Goal: Task Accomplishment & Management: Manage account settings

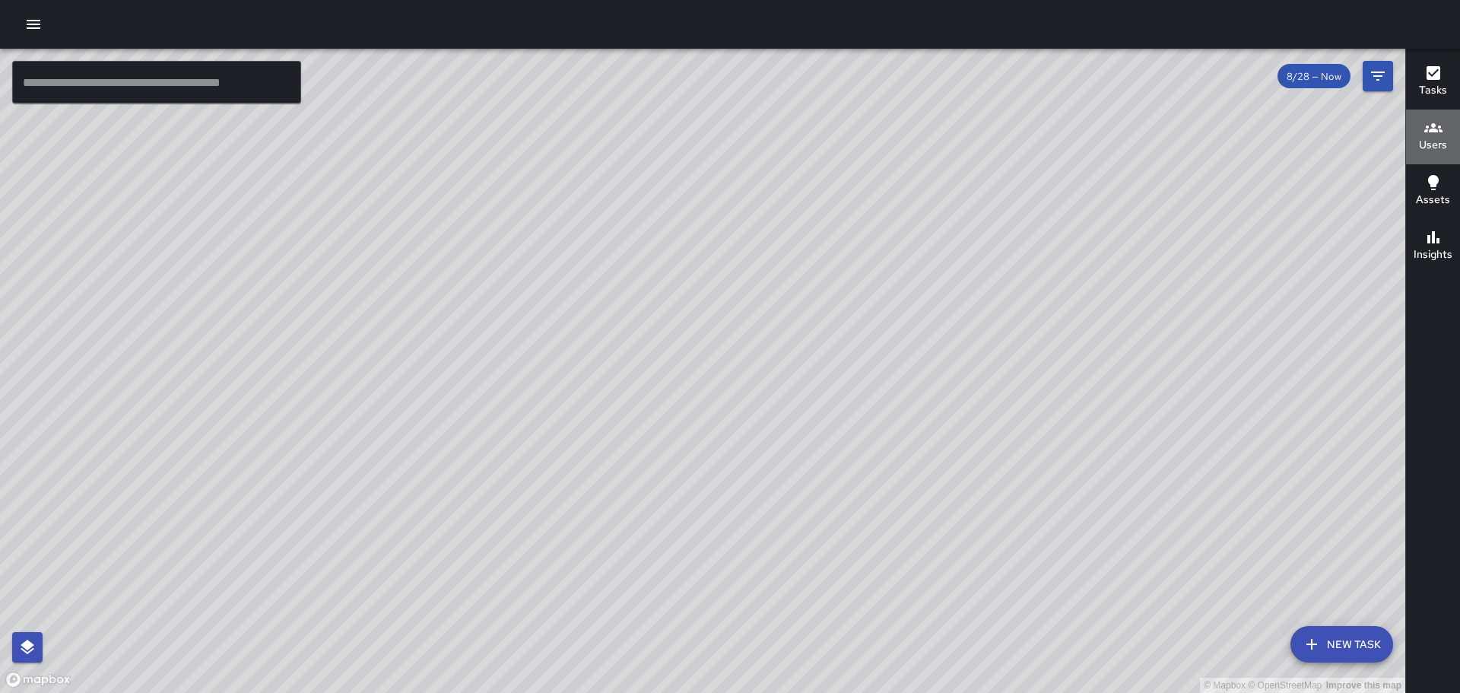
click at [1439, 132] on icon "button" at bounding box center [1434, 127] width 18 height 9
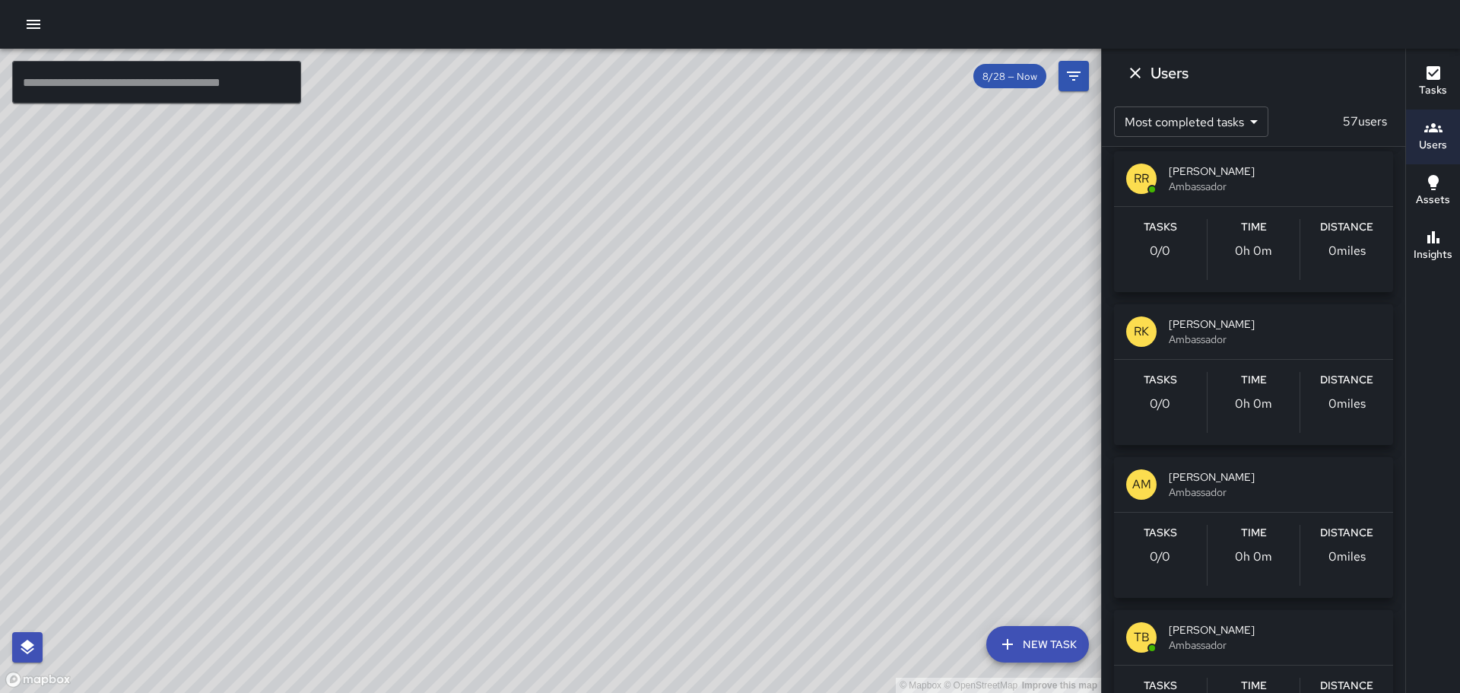
scroll to position [2434, 0]
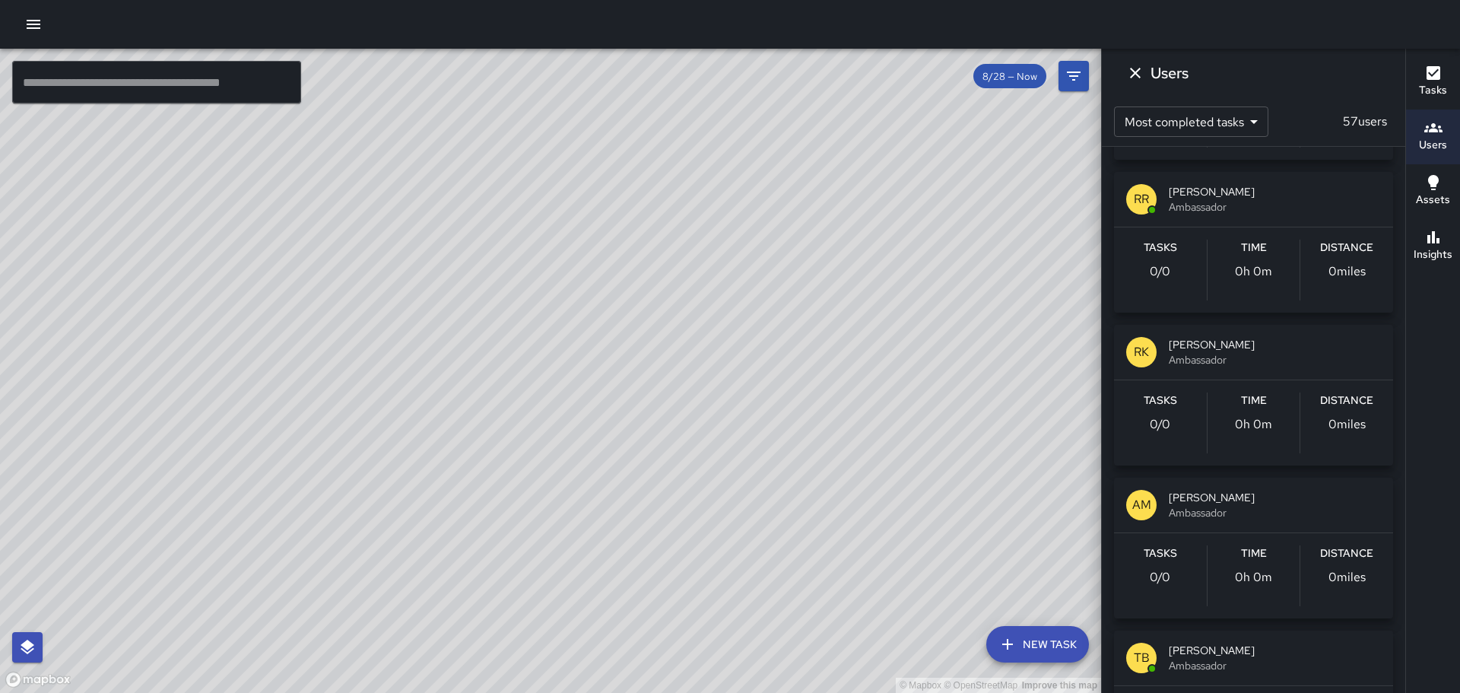
click at [1169, 348] on span "[PERSON_NAME]" at bounding box center [1275, 344] width 212 height 15
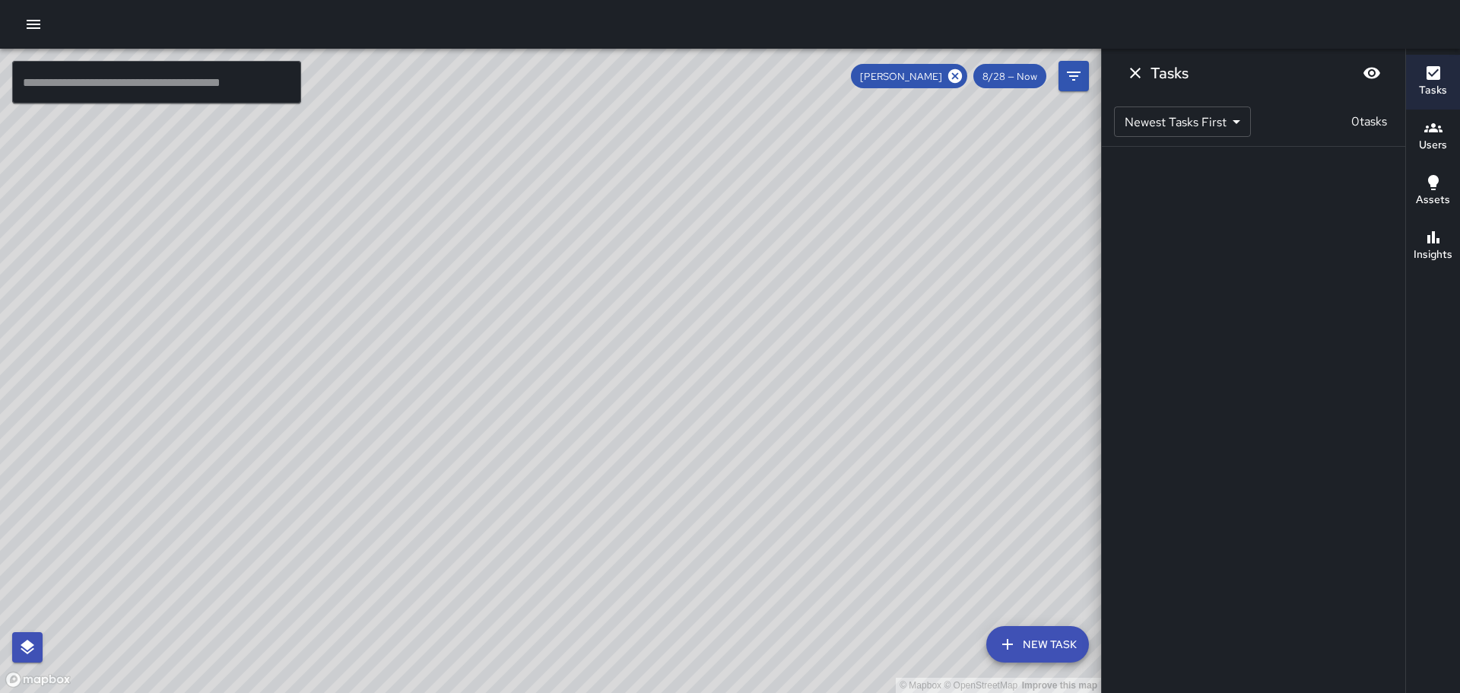
scroll to position [0, 0]
drag, startPoint x: 621, startPoint y: 466, endPoint x: 611, endPoint y: 119, distance: 347.7
drag, startPoint x: 735, startPoint y: 364, endPoint x: 637, endPoint y: 65, distance: 313.9
drag, startPoint x: 807, startPoint y: 292, endPoint x: 789, endPoint y: 359, distance: 69.4
drag, startPoint x: 609, startPoint y: 119, endPoint x: 562, endPoint y: 197, distance: 91.4
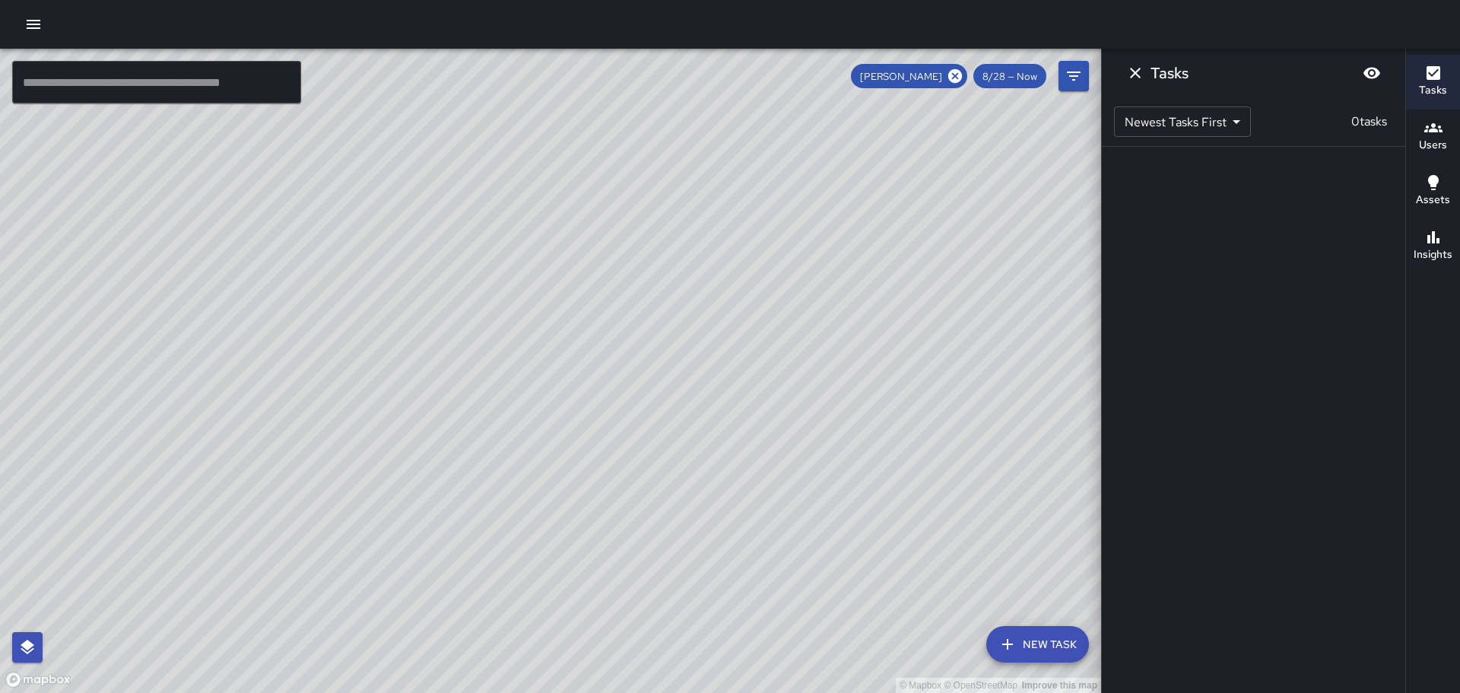
drag, startPoint x: 573, startPoint y: 272, endPoint x: 519, endPoint y: -92, distance: 368.4
drag, startPoint x: 439, startPoint y: 328, endPoint x: 677, endPoint y: 729, distance: 466.2
click at [1076, 67] on icon "Filters" at bounding box center [1074, 76] width 18 height 18
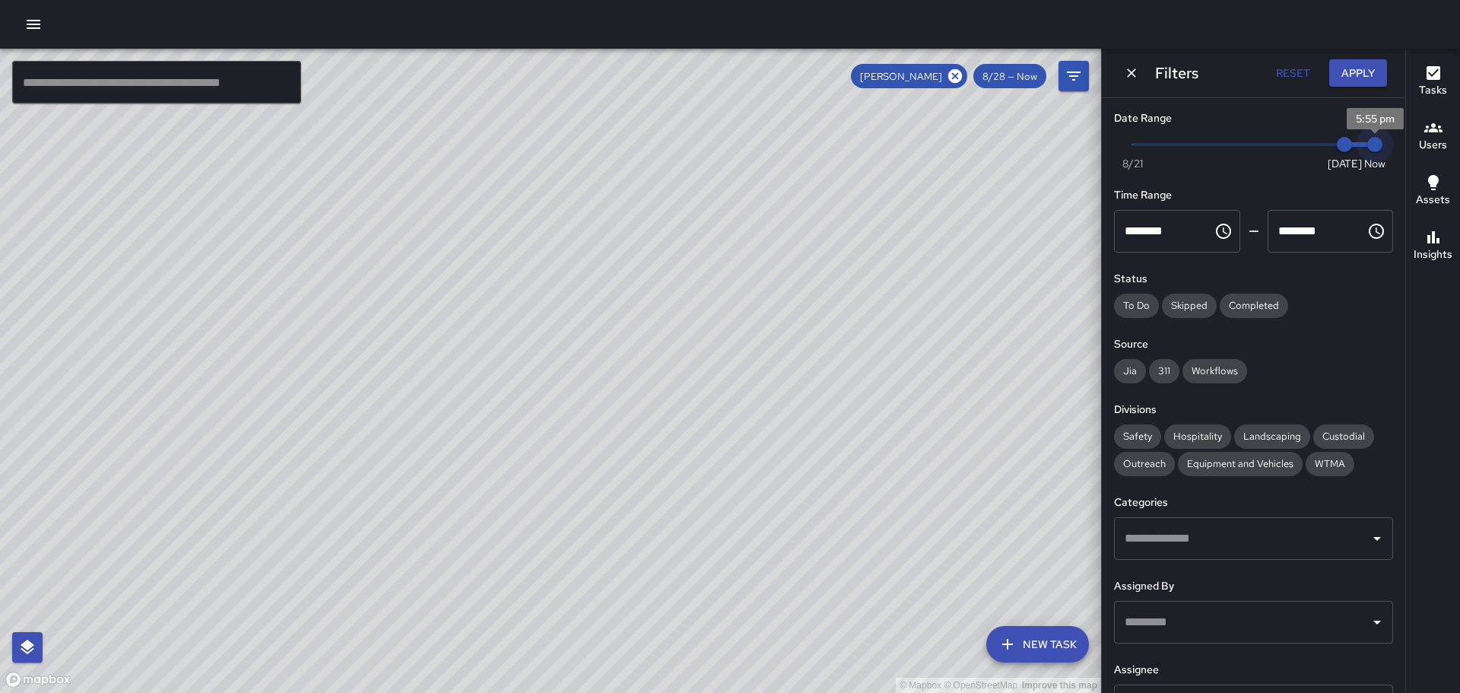
drag, startPoint x: 1359, startPoint y: 143, endPoint x: 1326, endPoint y: 146, distance: 32.8
click at [1326, 146] on span "Now [DATE] [DATE] 5:55 pm" at bounding box center [1254, 144] width 243 height 23
type input "*"
drag, startPoint x: 1326, startPoint y: 145, endPoint x: 1301, endPoint y: 145, distance: 25.1
click at [1307, 145] on span "8/27" at bounding box center [1314, 144] width 15 height 15
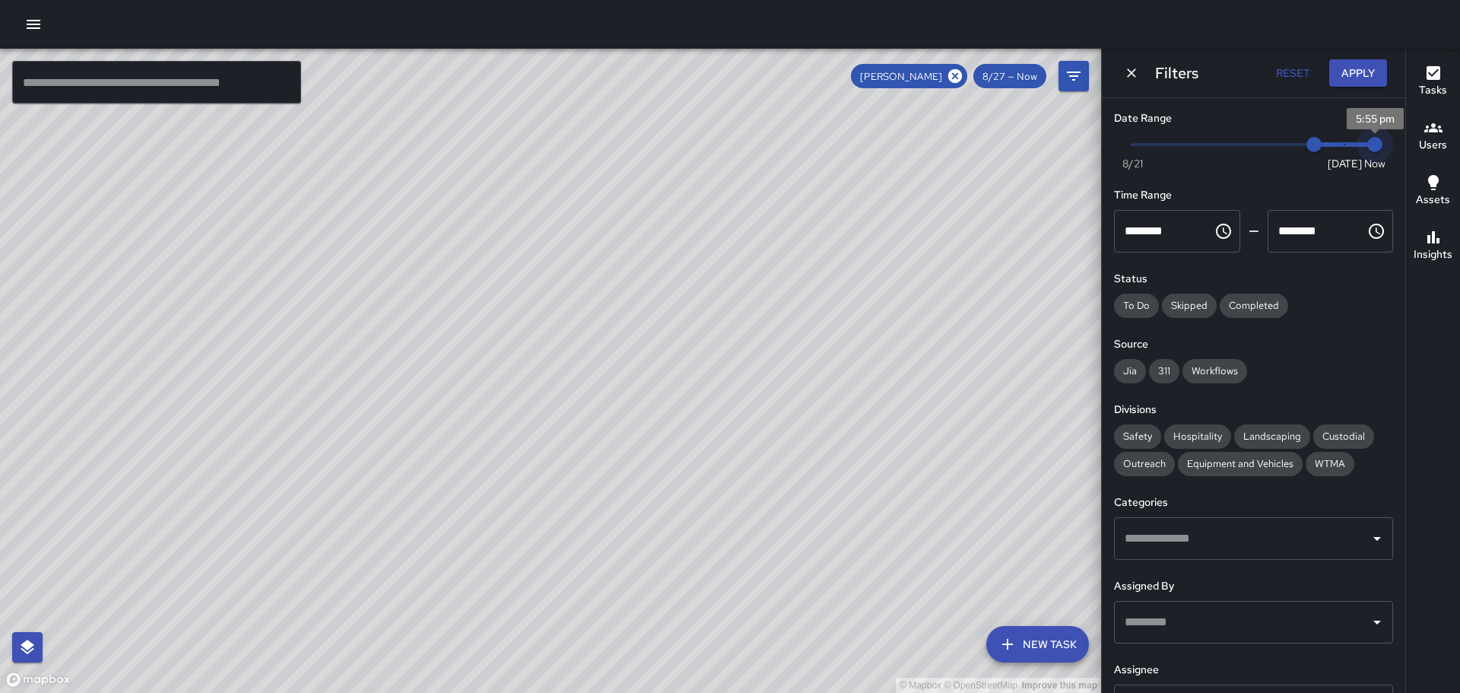
type input "*"
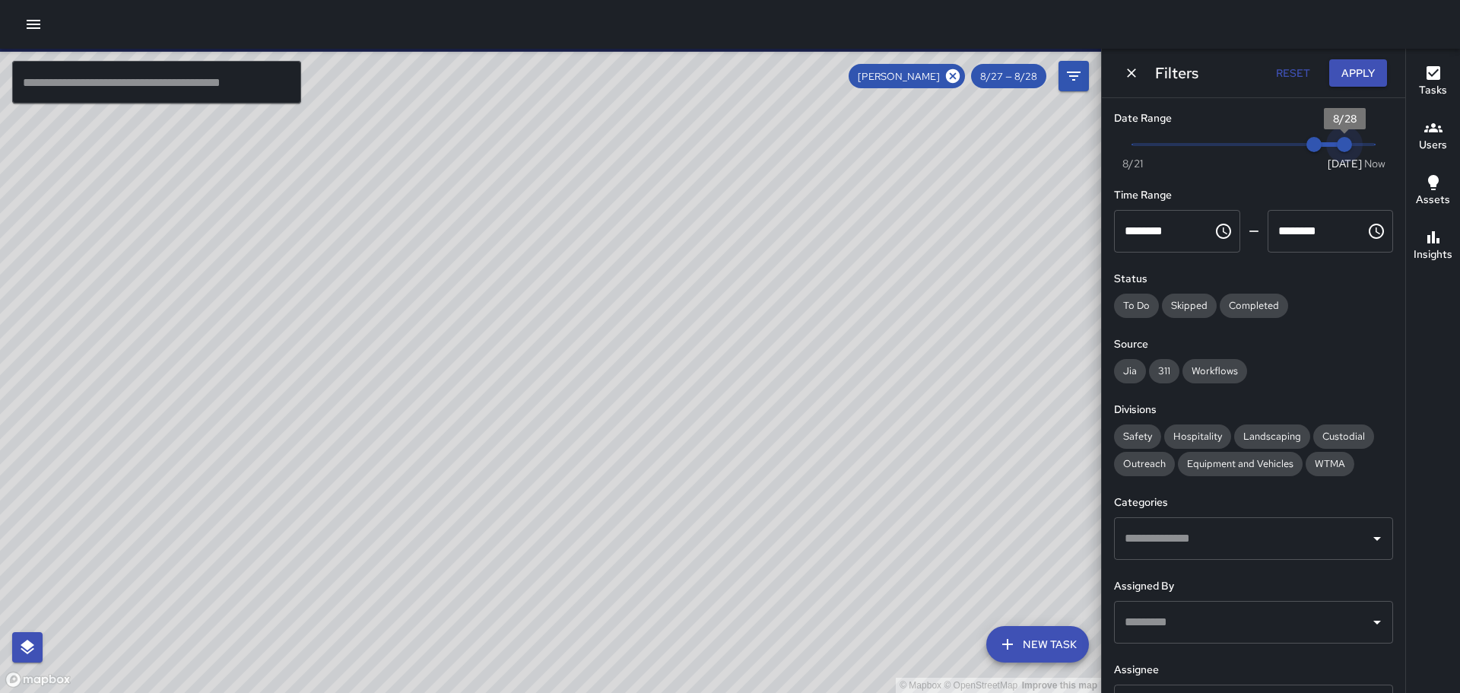
drag, startPoint x: 1362, startPoint y: 139, endPoint x: 1316, endPoint y: 145, distance: 46.8
click at [1316, 145] on span "Now [DATE] 8/27 8/28" at bounding box center [1254, 144] width 243 height 23
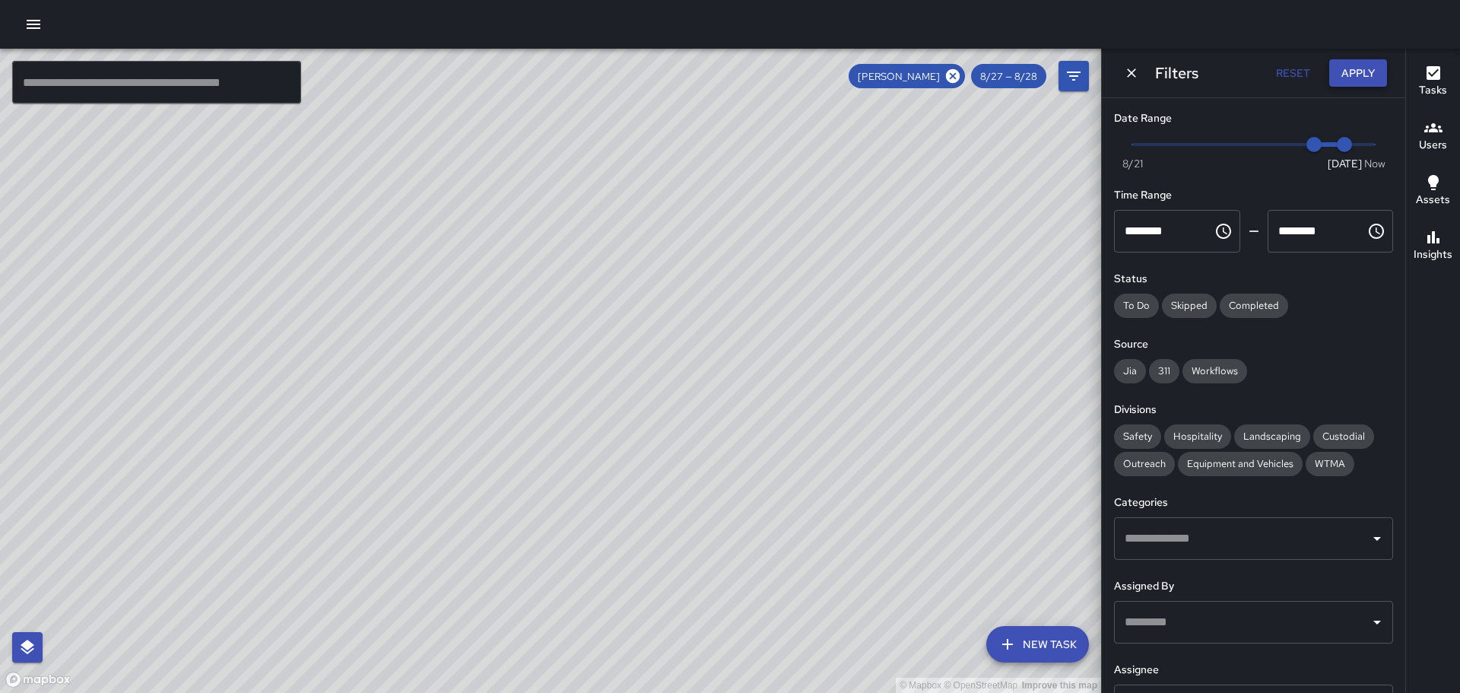
click at [1358, 69] on button "Apply" at bounding box center [1359, 73] width 58 height 28
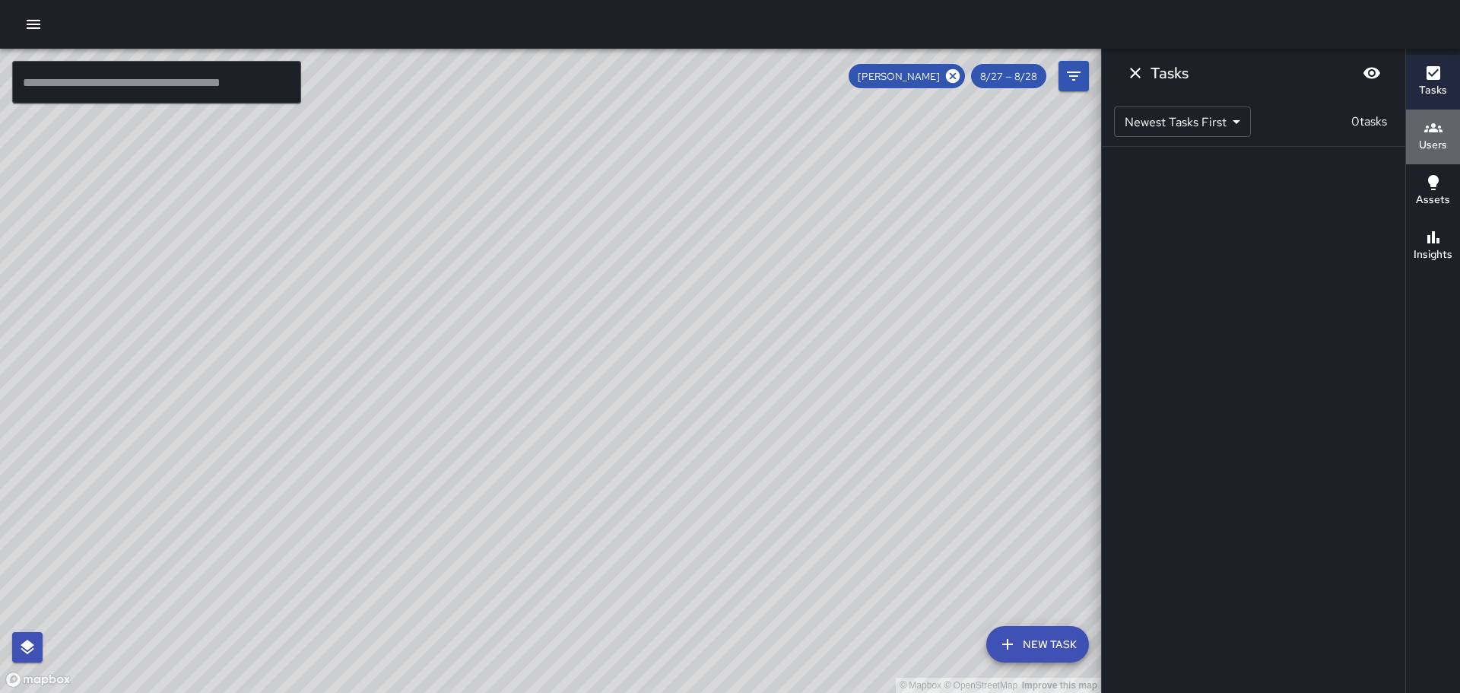
click at [1432, 137] on h6 "Users" at bounding box center [1433, 145] width 28 height 17
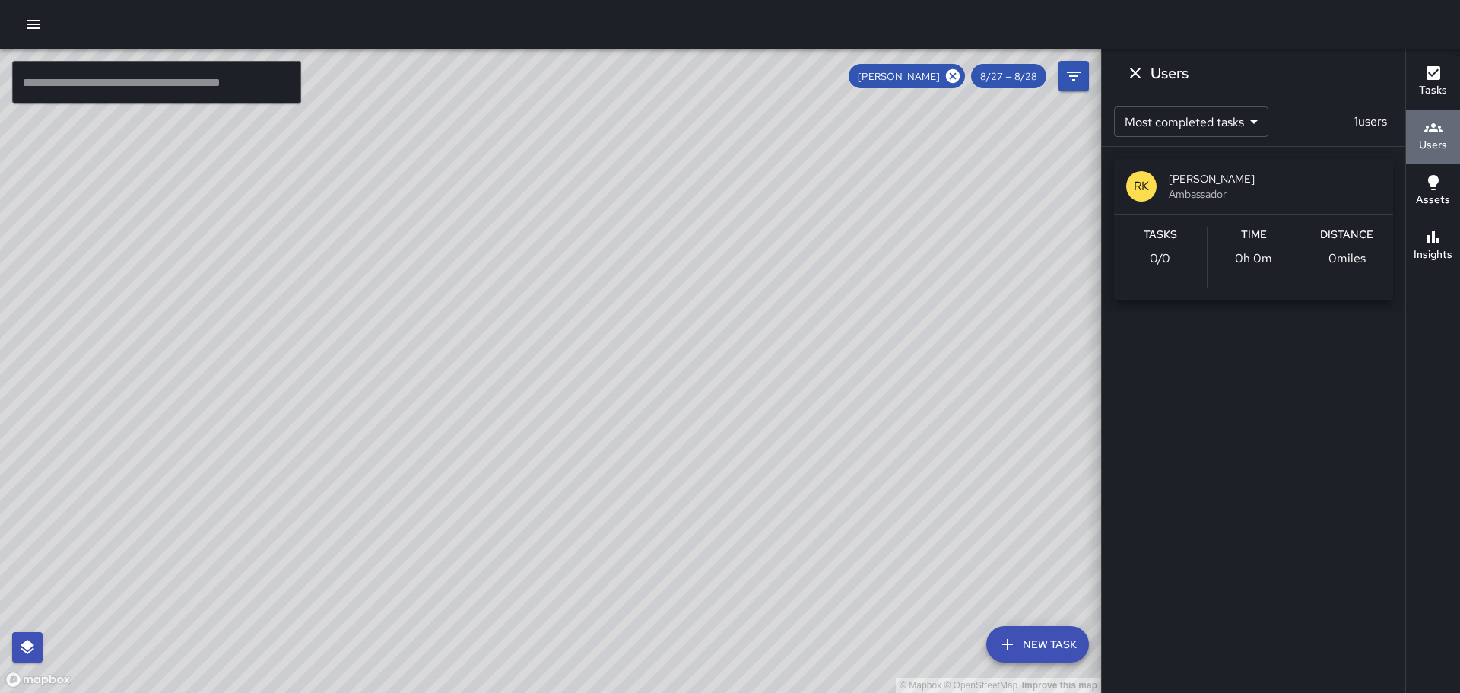
click at [1427, 129] on icon "button" at bounding box center [1434, 128] width 18 height 18
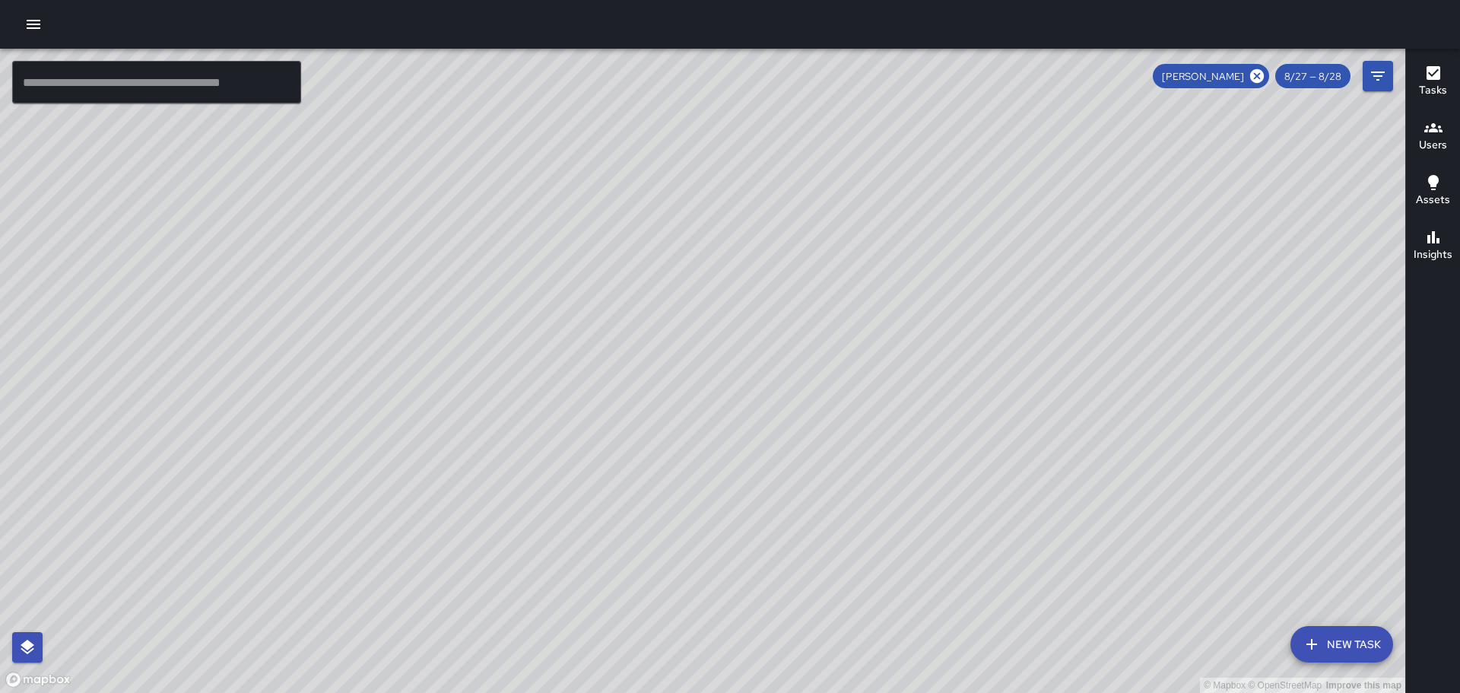
click at [1427, 130] on icon "button" at bounding box center [1434, 127] width 18 height 9
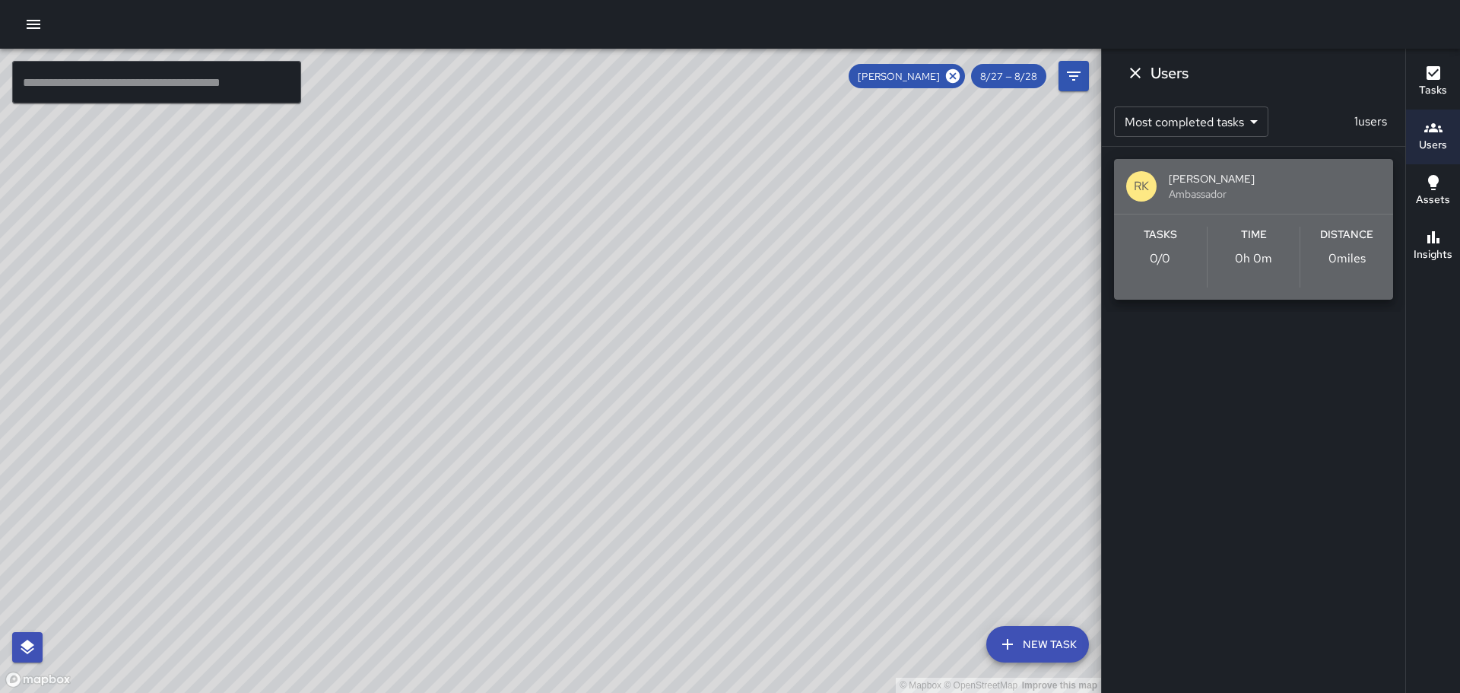
click at [1161, 180] on div "RK [PERSON_NAME] Ambassador" at bounding box center [1253, 186] width 279 height 55
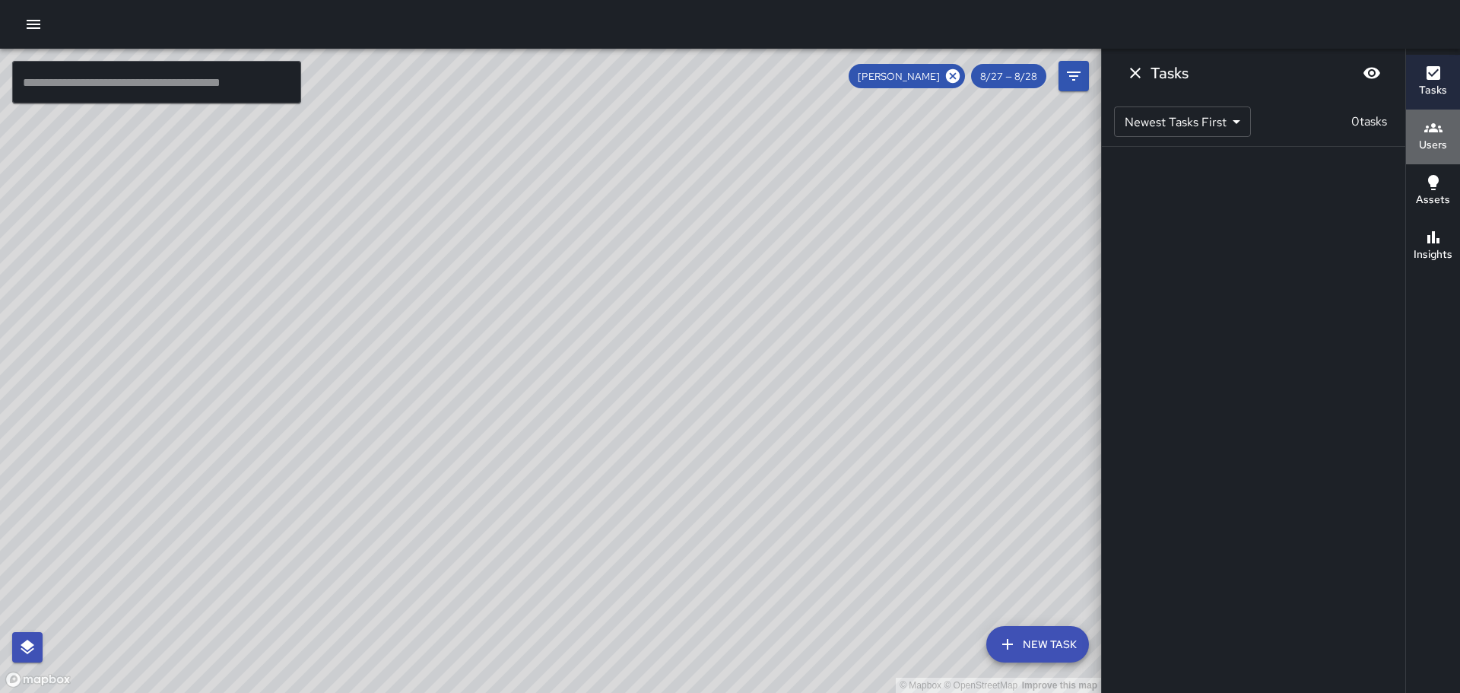
click at [1438, 122] on icon "button" at bounding box center [1434, 128] width 18 height 18
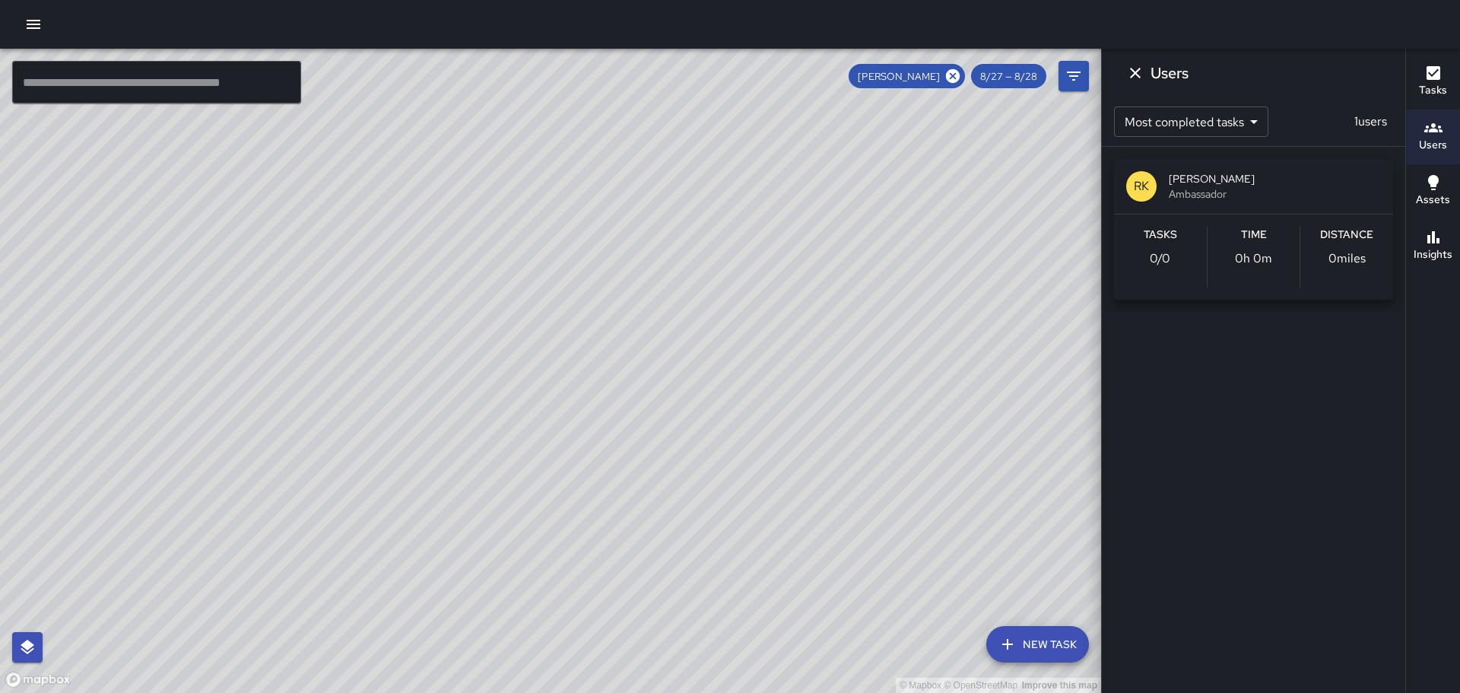
click at [957, 72] on icon at bounding box center [953, 76] width 17 height 17
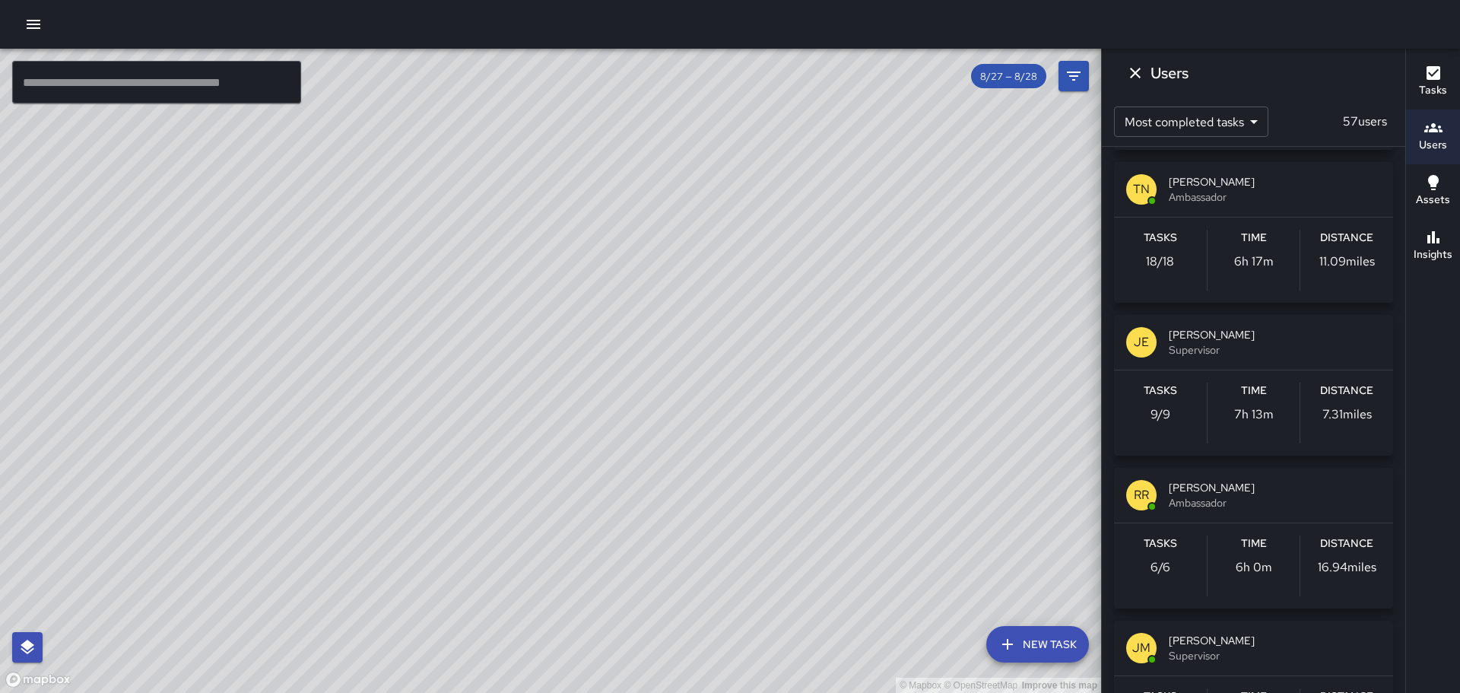
scroll to position [761, 0]
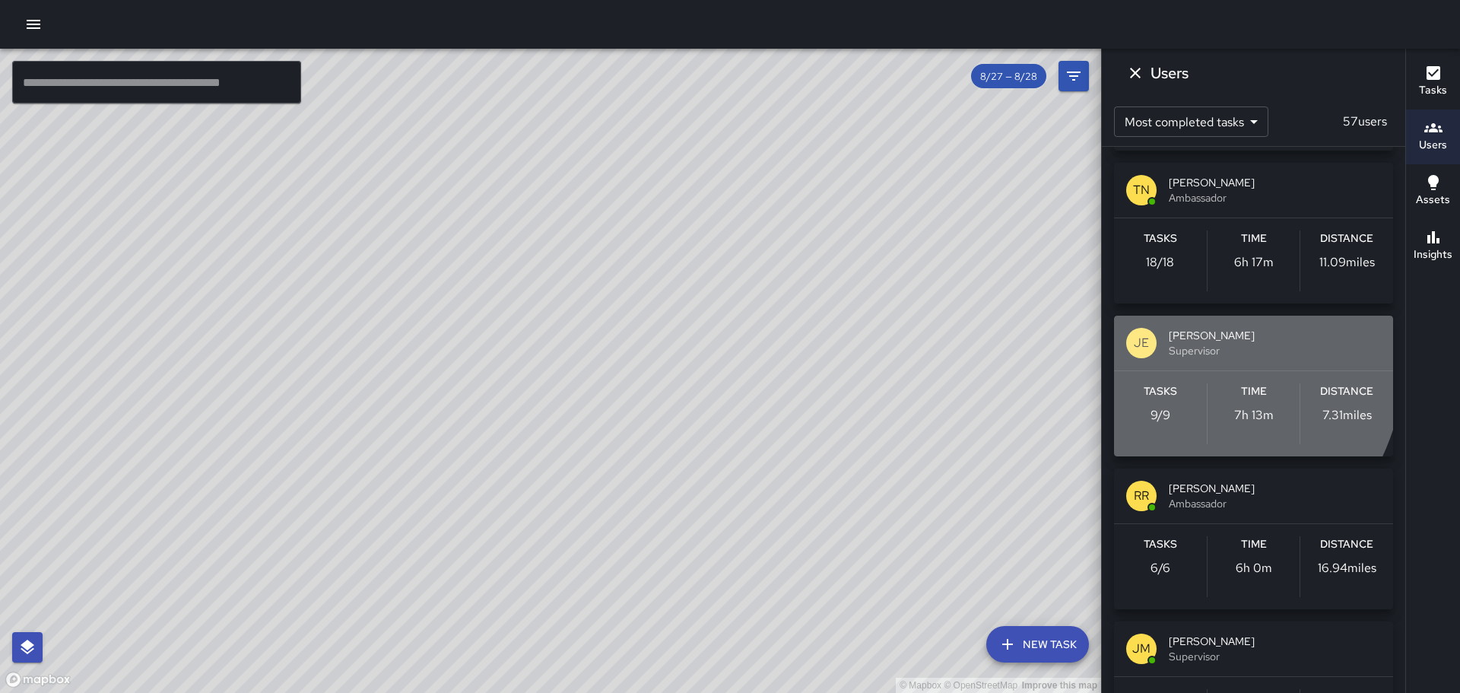
click at [1140, 345] on p "JE" at bounding box center [1141, 343] width 15 height 18
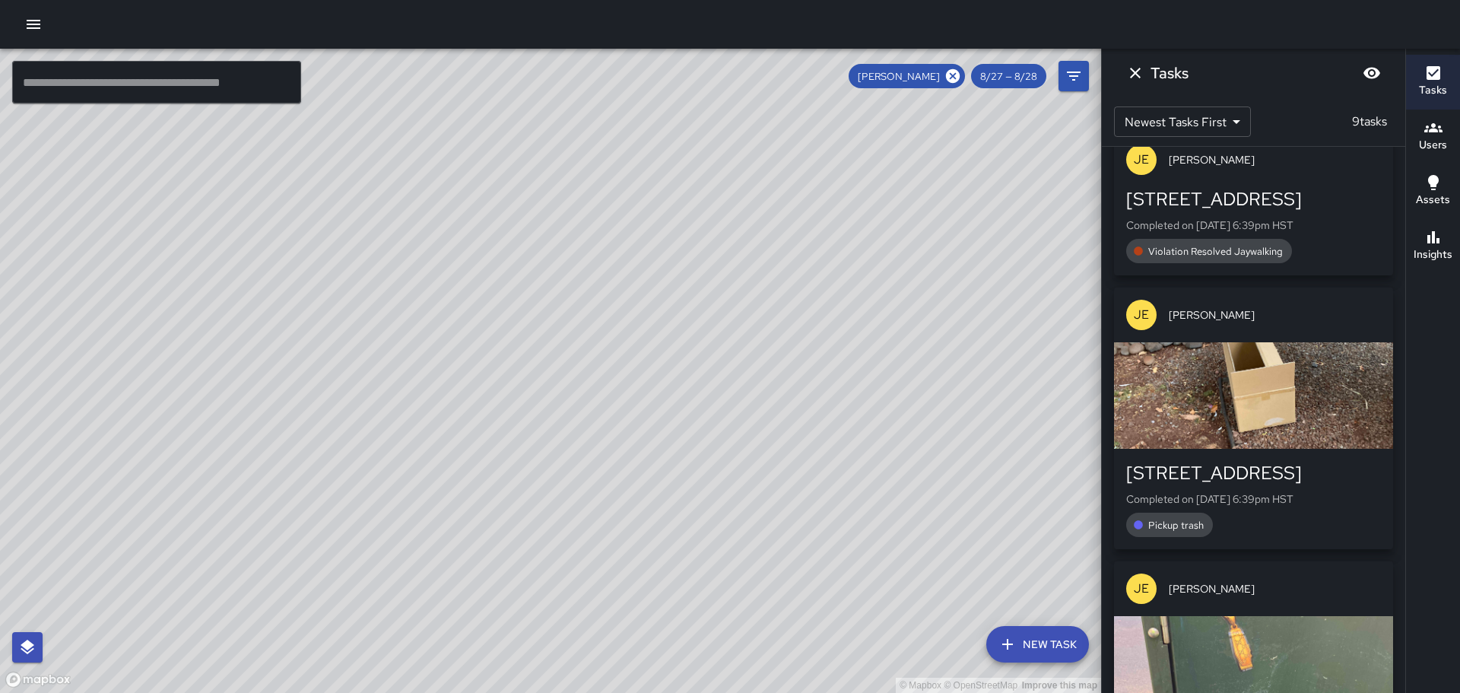
scroll to position [380, 0]
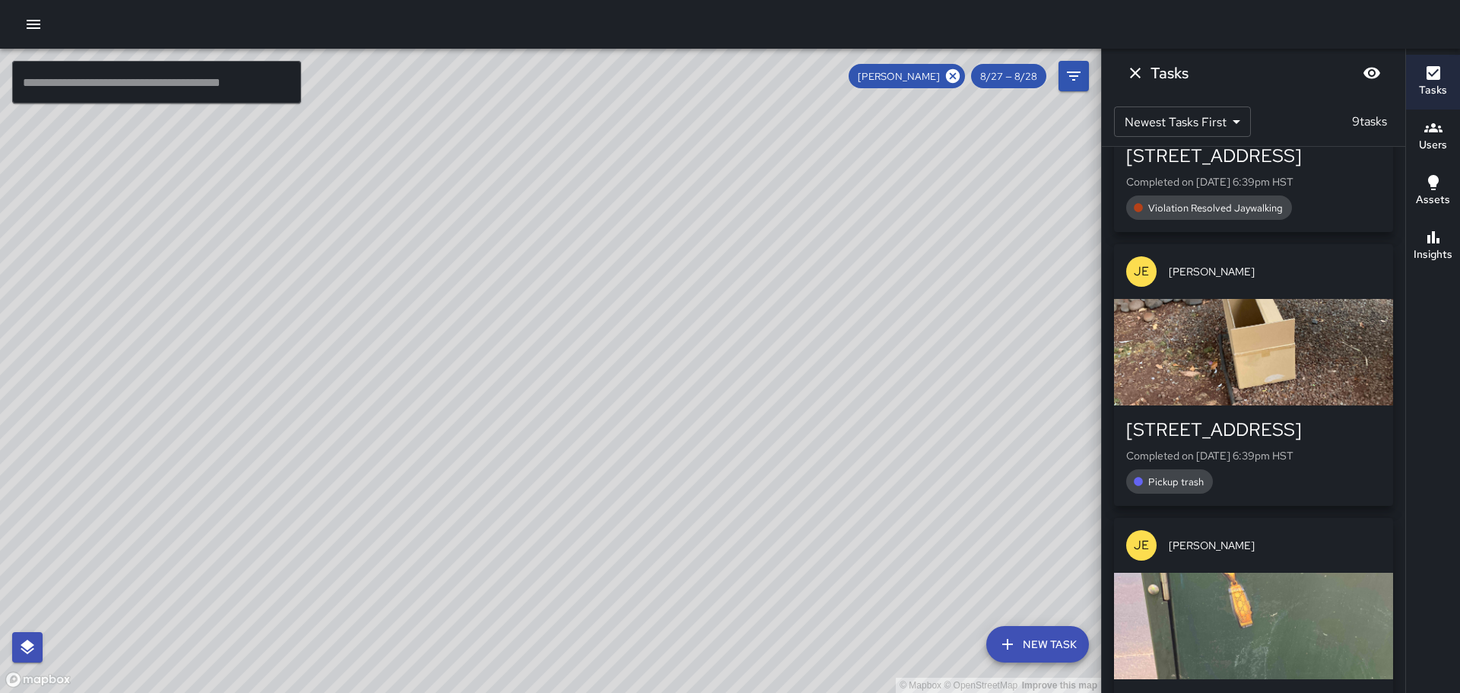
click at [1209, 335] on div "button" at bounding box center [1253, 352] width 279 height 106
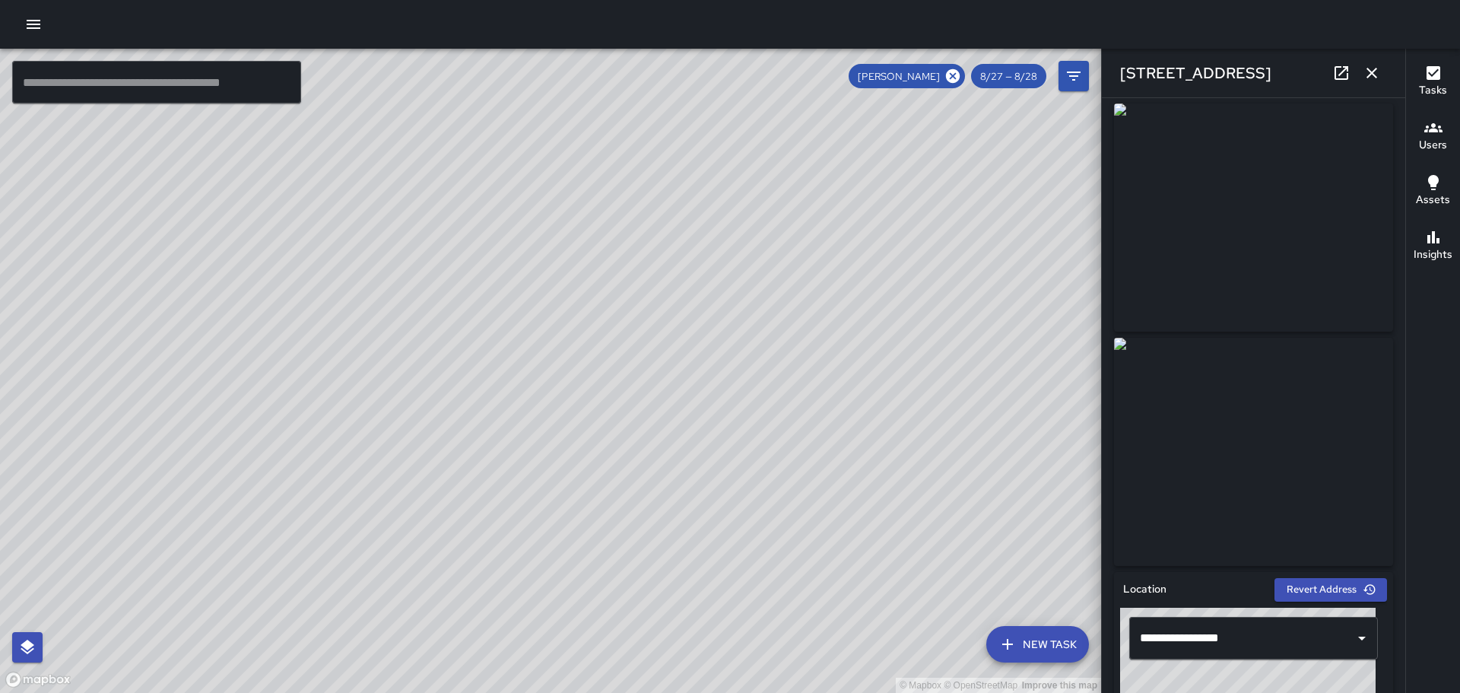
scroll to position [8, 0]
click at [1373, 68] on icon "button" at bounding box center [1372, 73] width 18 height 18
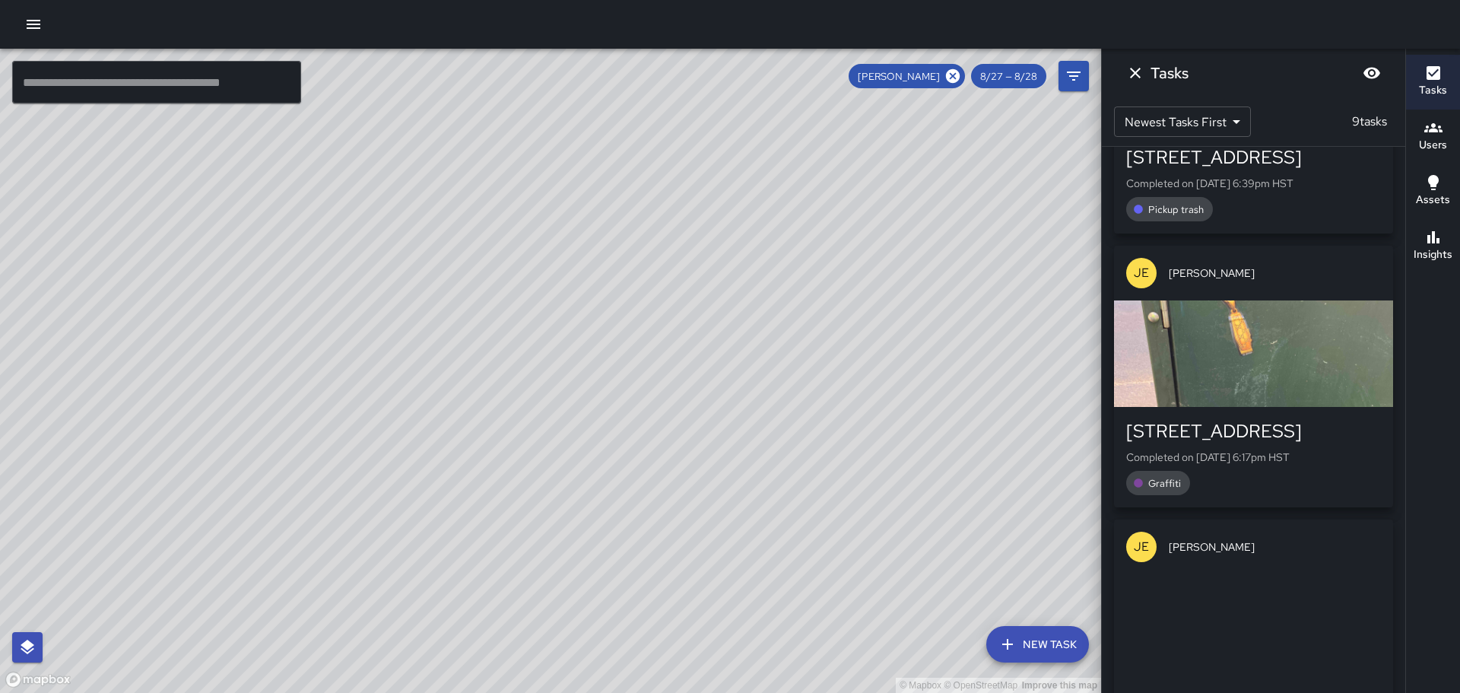
scroll to position [659, 0]
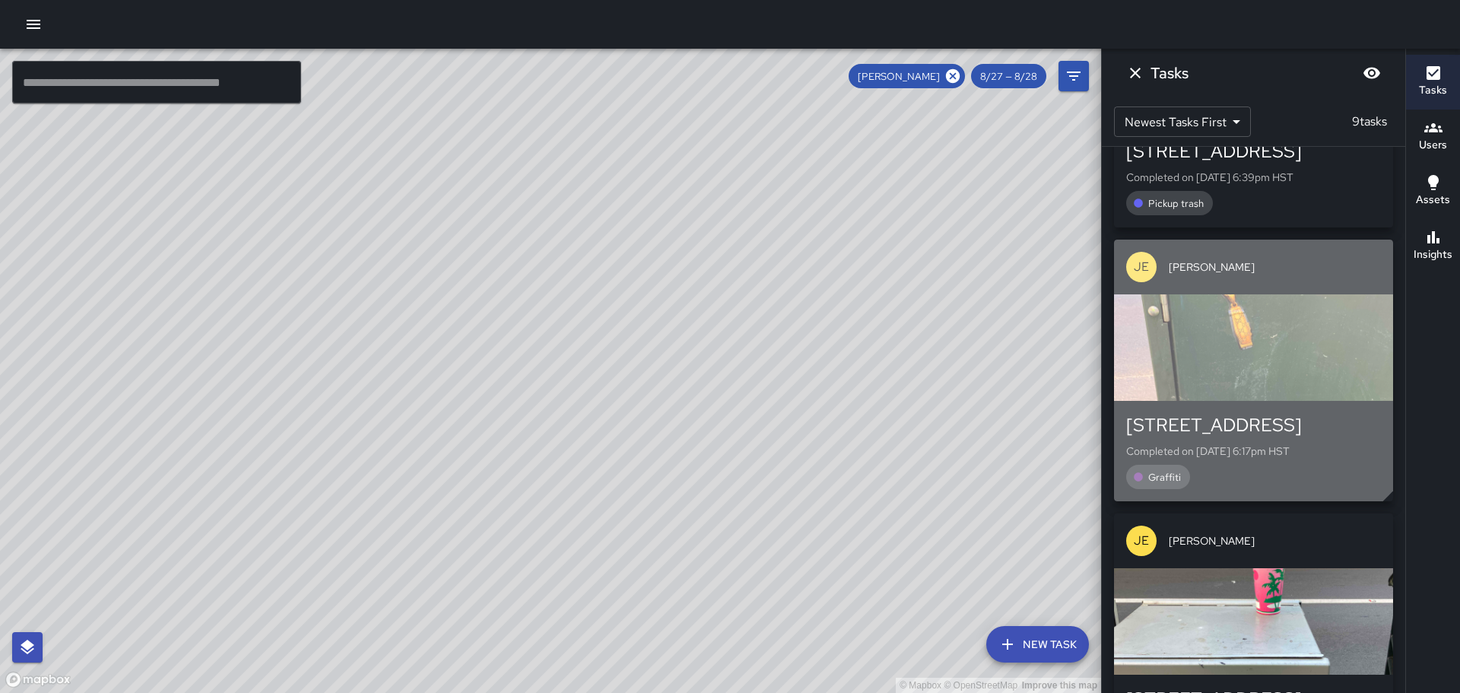
click at [1218, 329] on div "button" at bounding box center [1253, 347] width 279 height 106
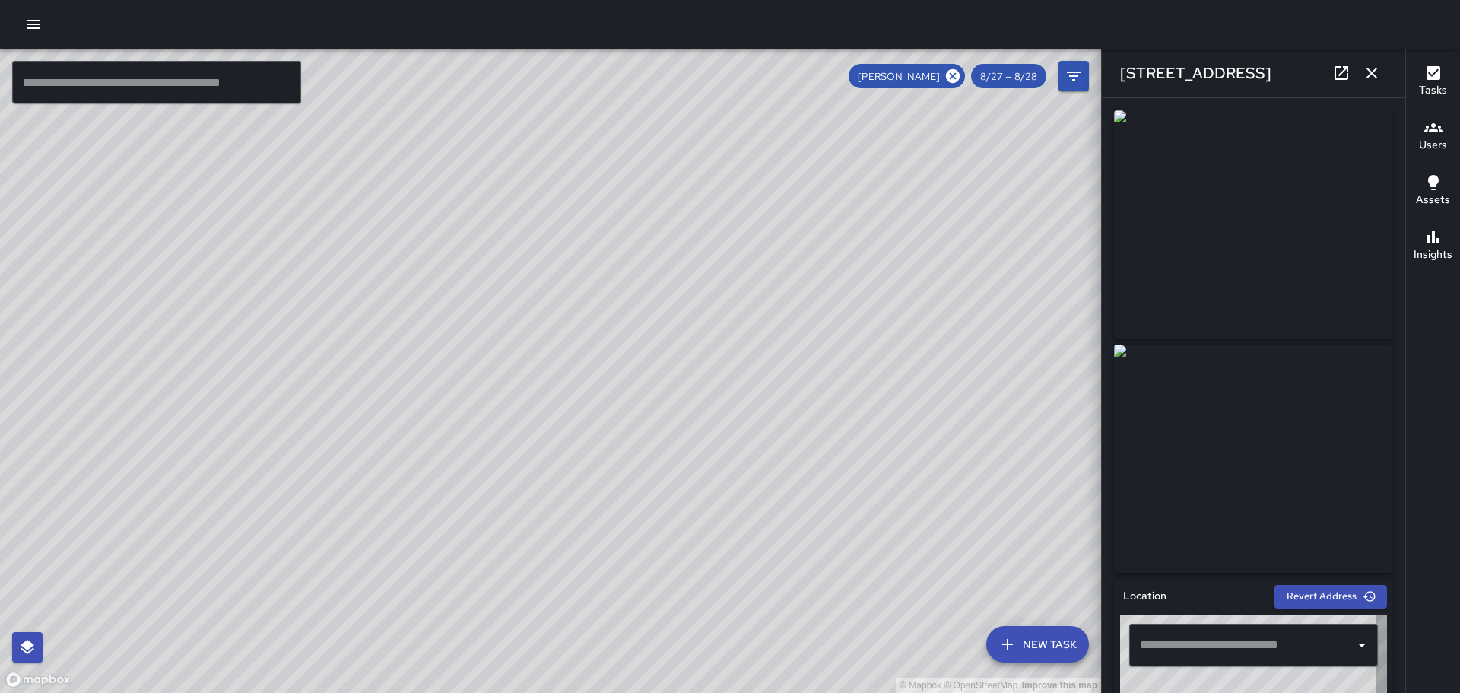
type input "**********"
click at [1372, 64] on icon "button" at bounding box center [1372, 73] width 18 height 18
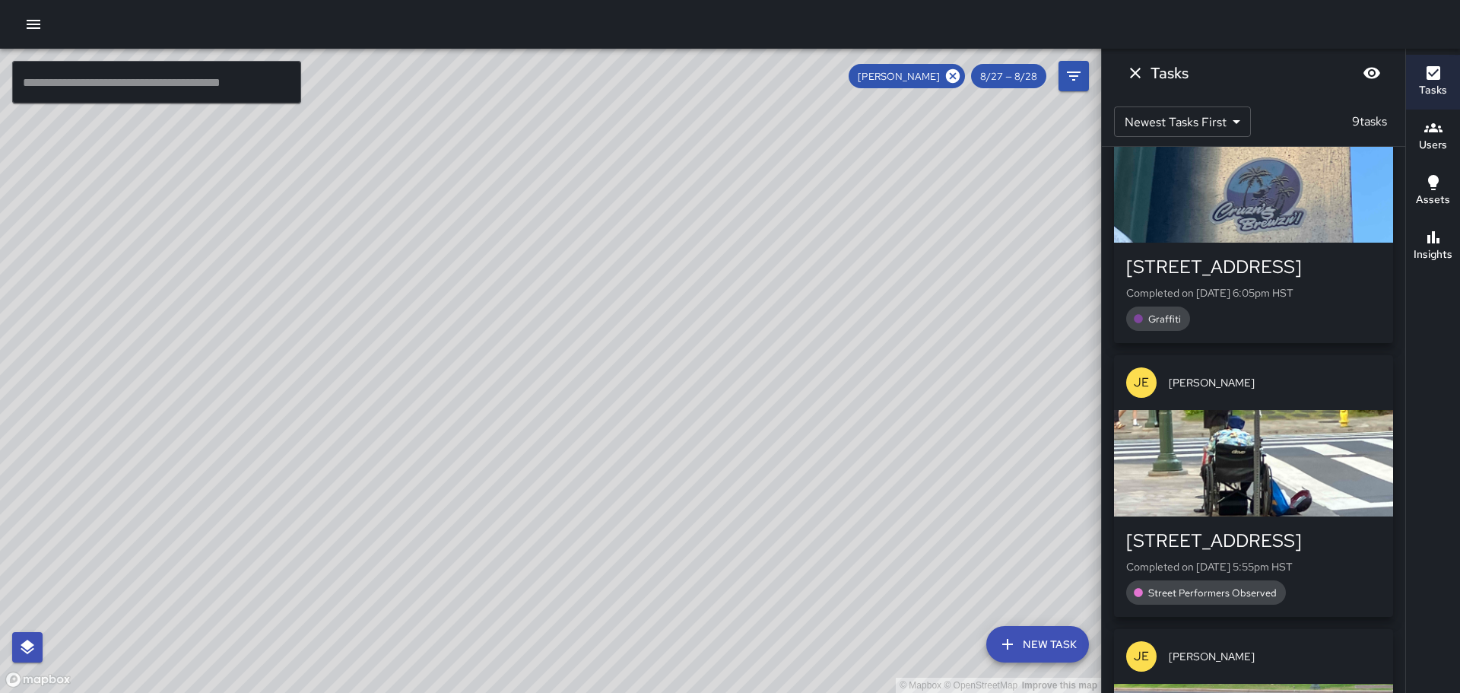
scroll to position [1346, 0]
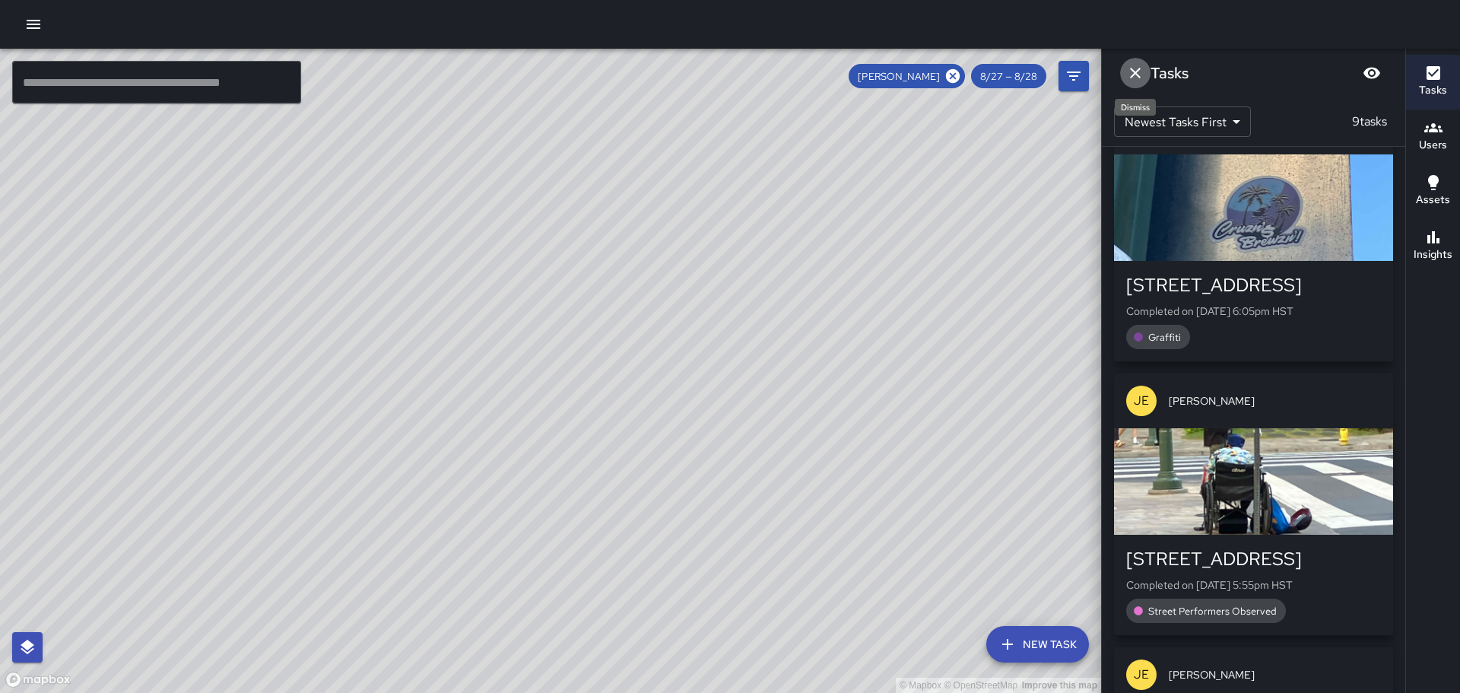
click at [1134, 65] on icon "Dismiss" at bounding box center [1135, 73] width 18 height 18
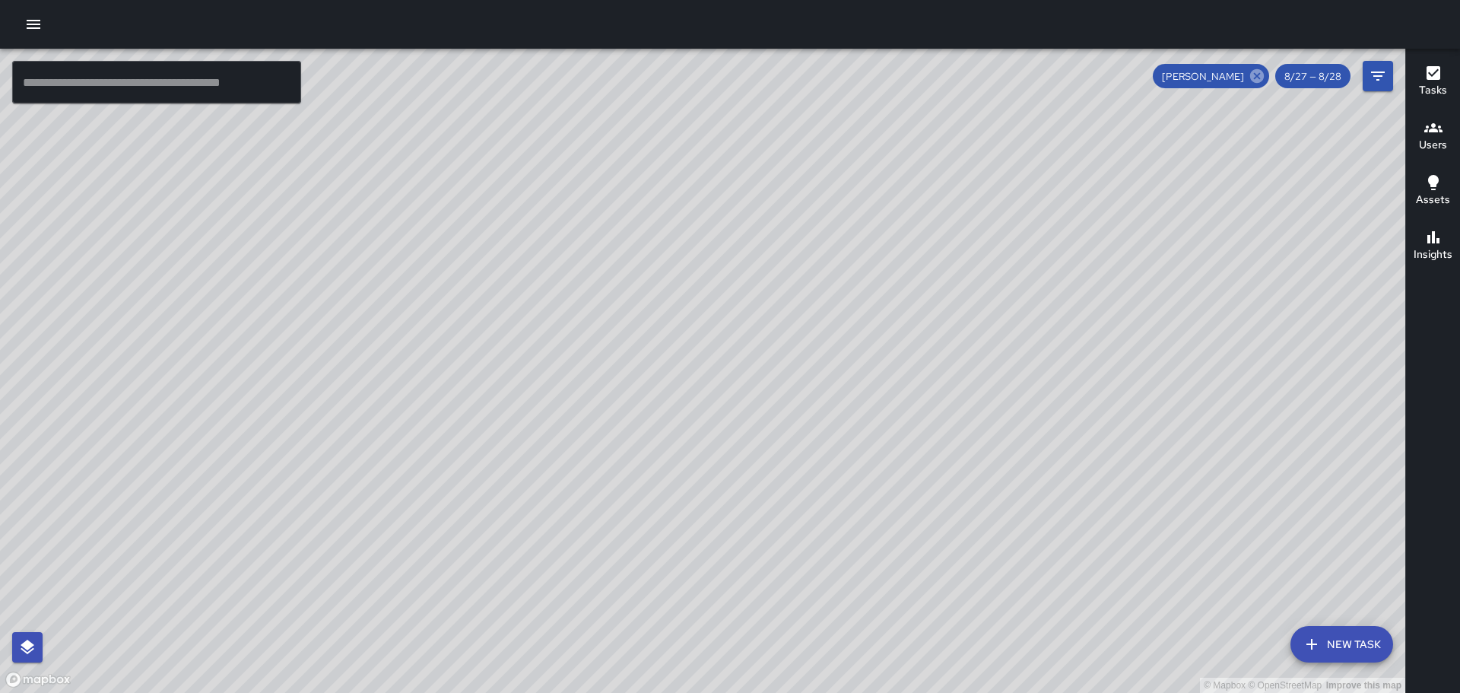
click at [1256, 71] on icon at bounding box center [1257, 76] width 14 height 14
click at [1435, 177] on icon "button" at bounding box center [1433, 182] width 11 height 15
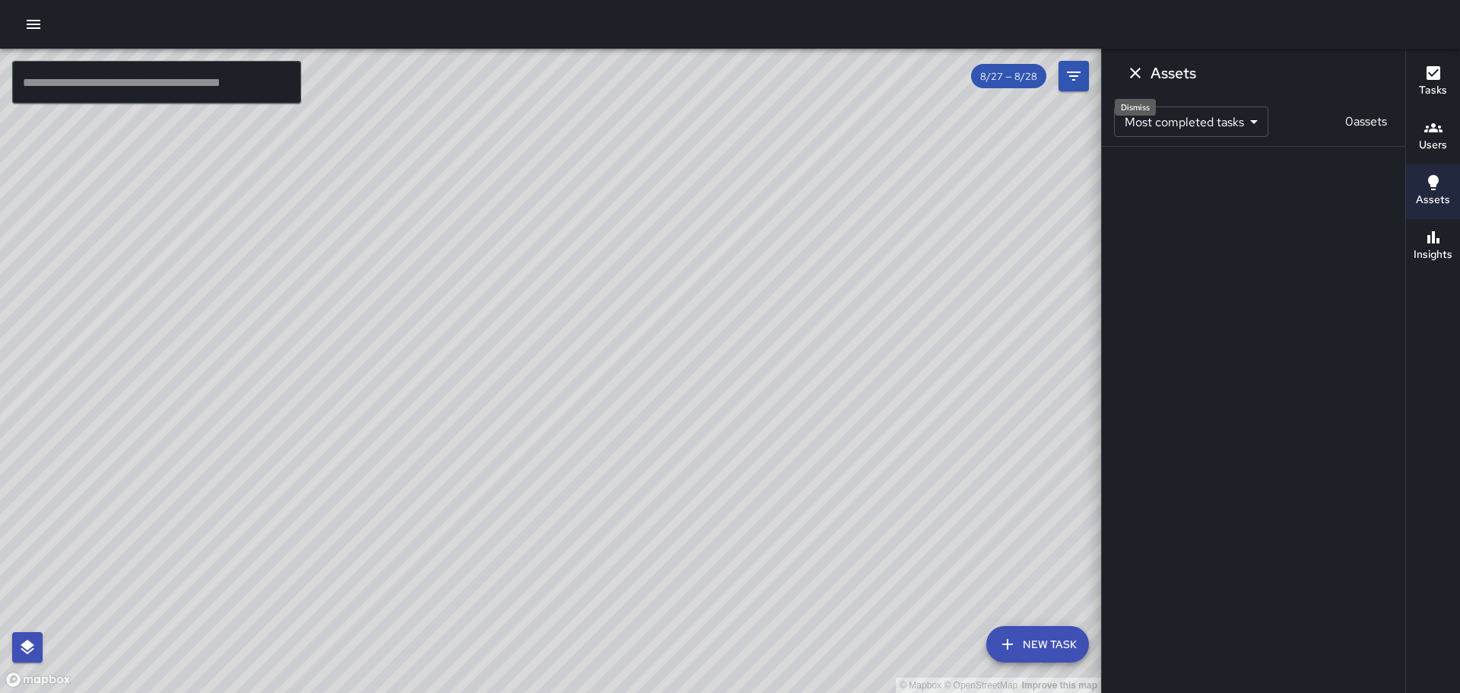
click at [1134, 65] on icon "Dismiss" at bounding box center [1135, 73] width 18 height 18
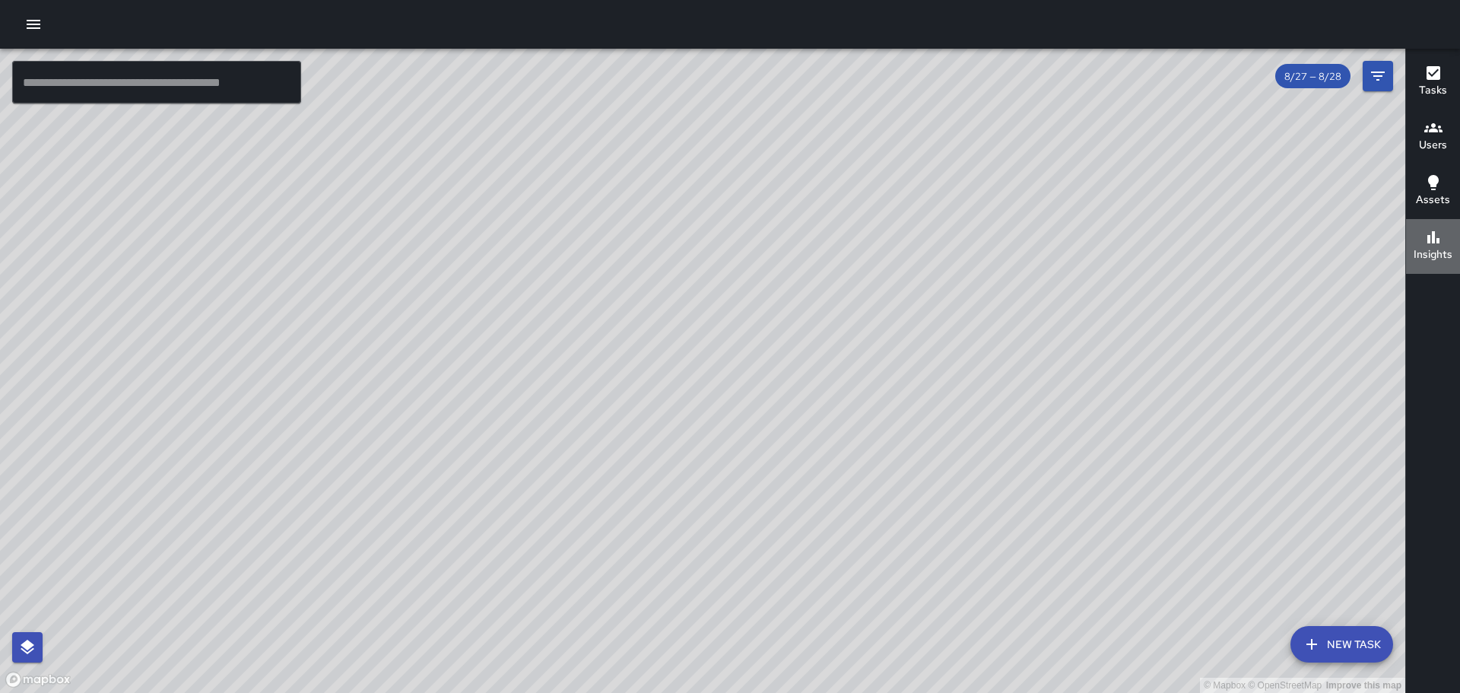
click at [1431, 232] on icon "button" at bounding box center [1434, 237] width 18 height 18
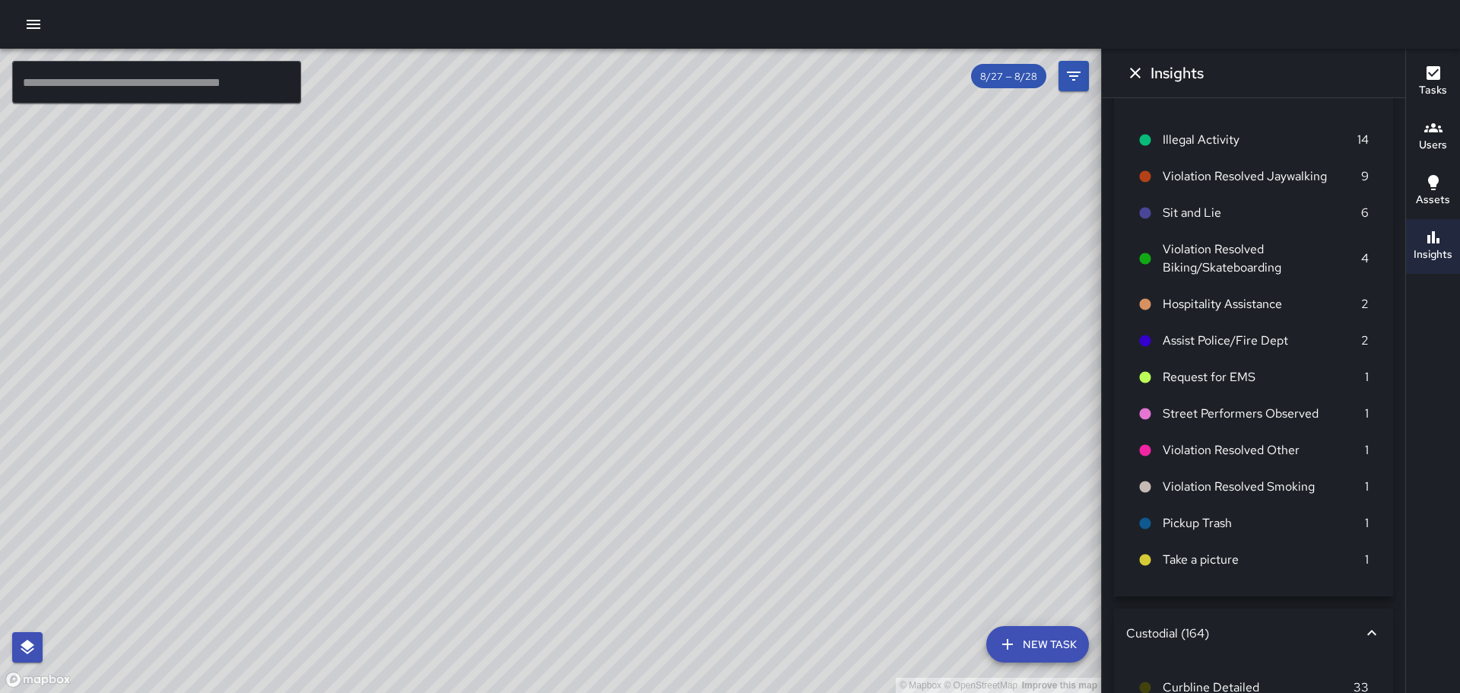
scroll to position [76, 0]
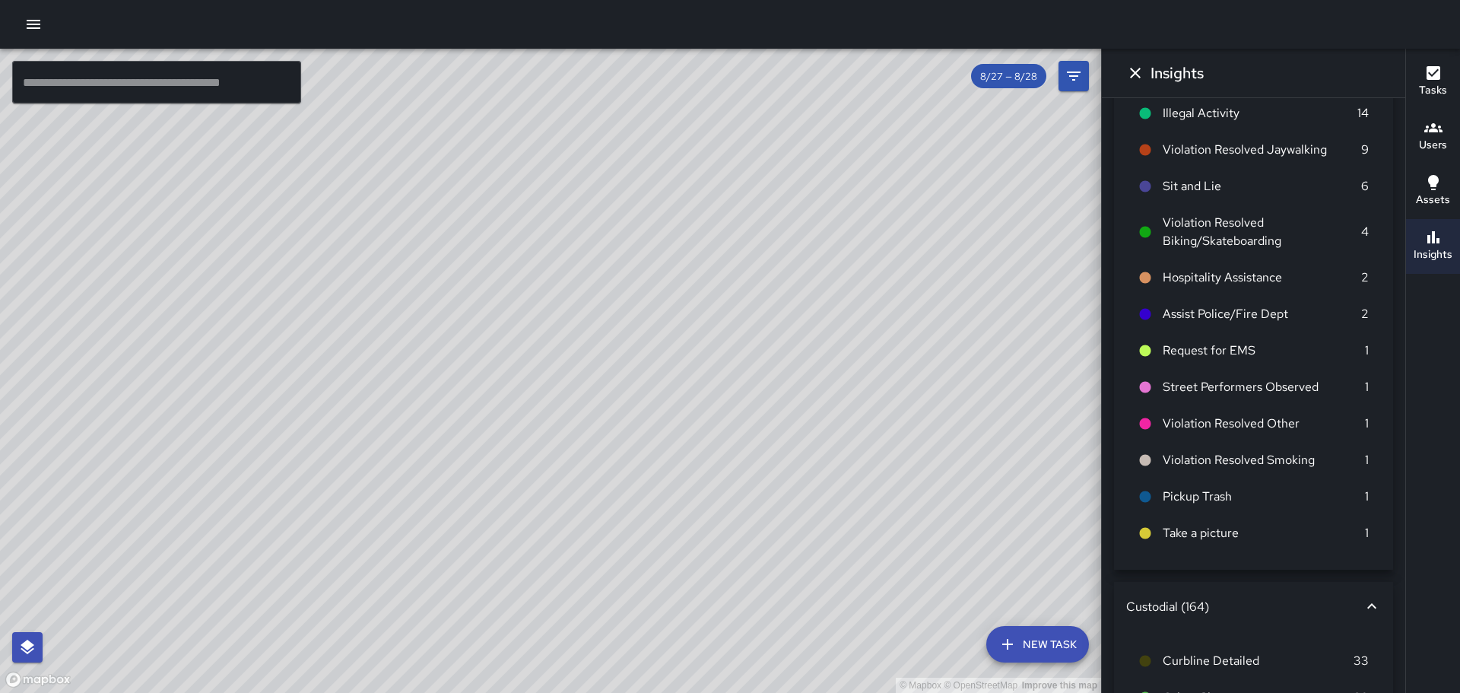
click at [1195, 599] on div "Custodial (164)" at bounding box center [1244, 607] width 237 height 16
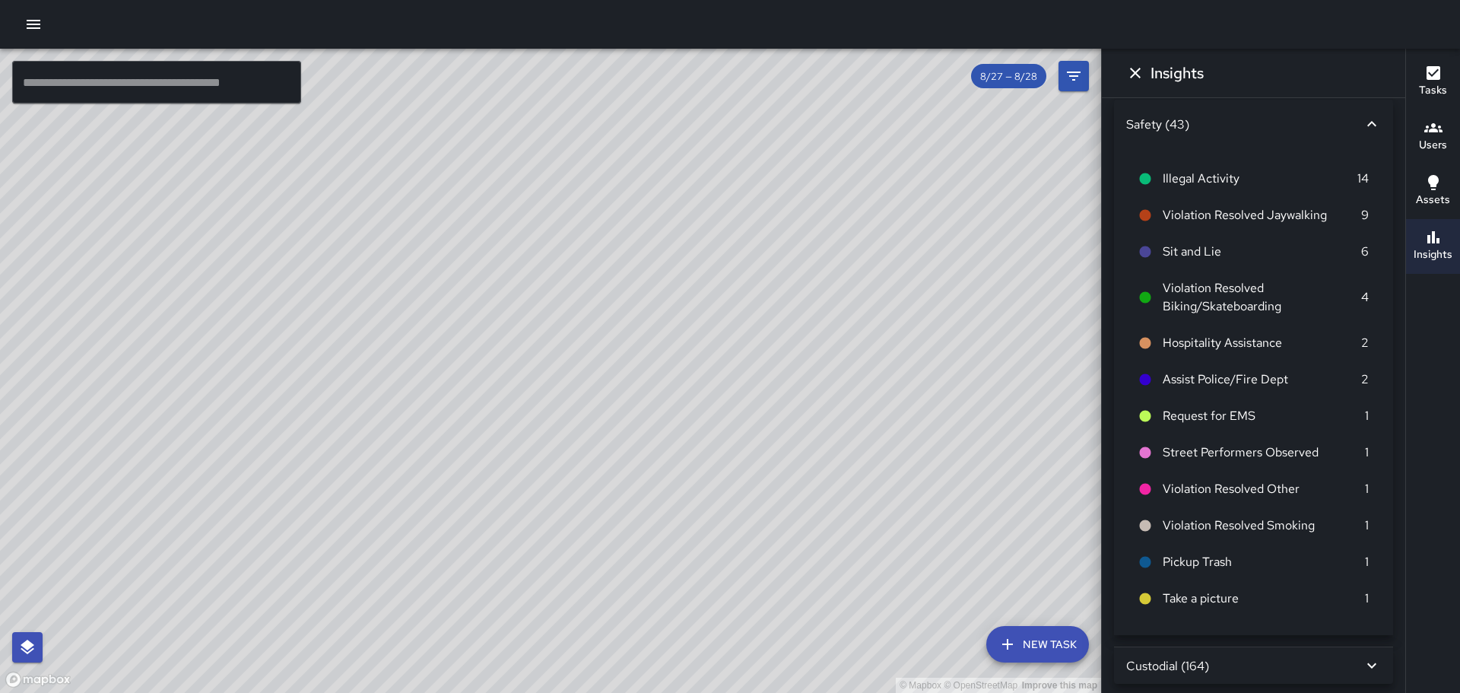
scroll to position [14, 0]
click at [1206, 554] on span "Pickup Trash" at bounding box center [1264, 559] width 202 height 18
click at [1133, 68] on icon "Dismiss" at bounding box center [1135, 73] width 18 height 18
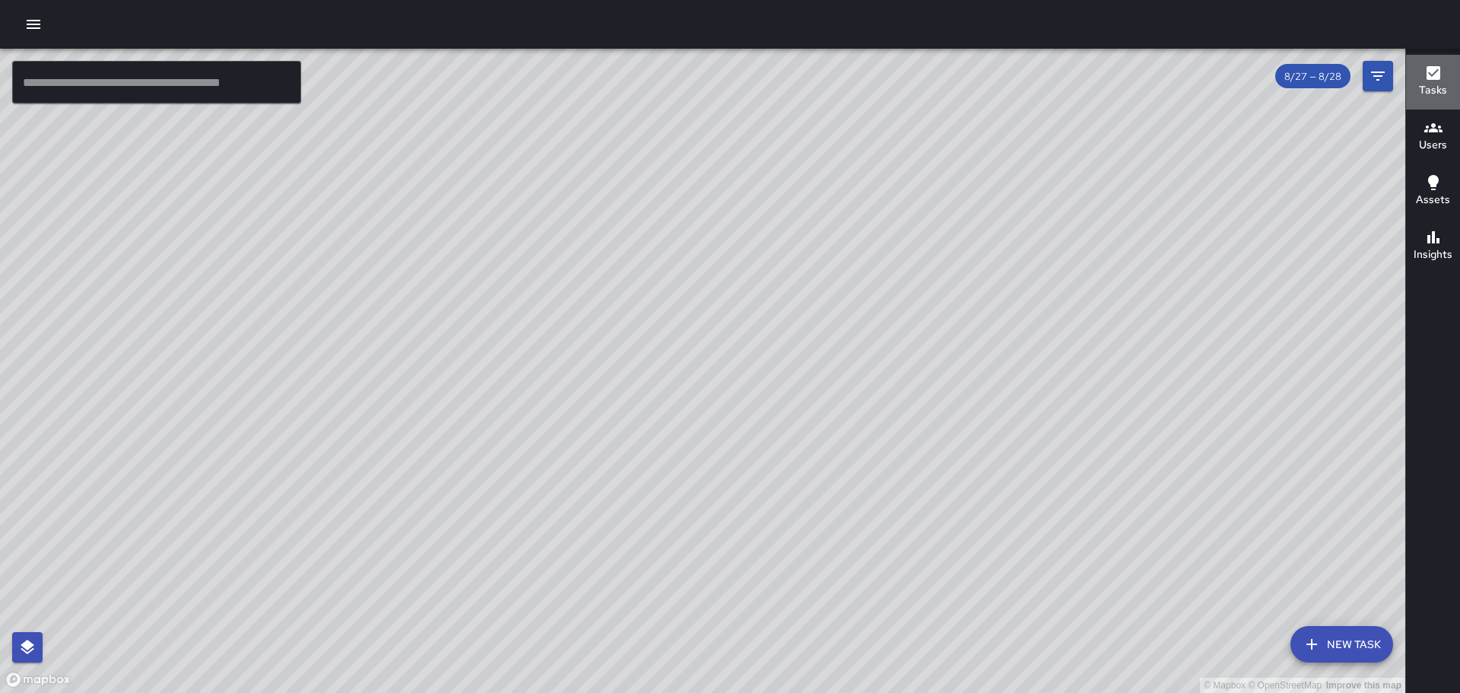
click at [1438, 67] on icon "button" at bounding box center [1434, 73] width 14 height 14
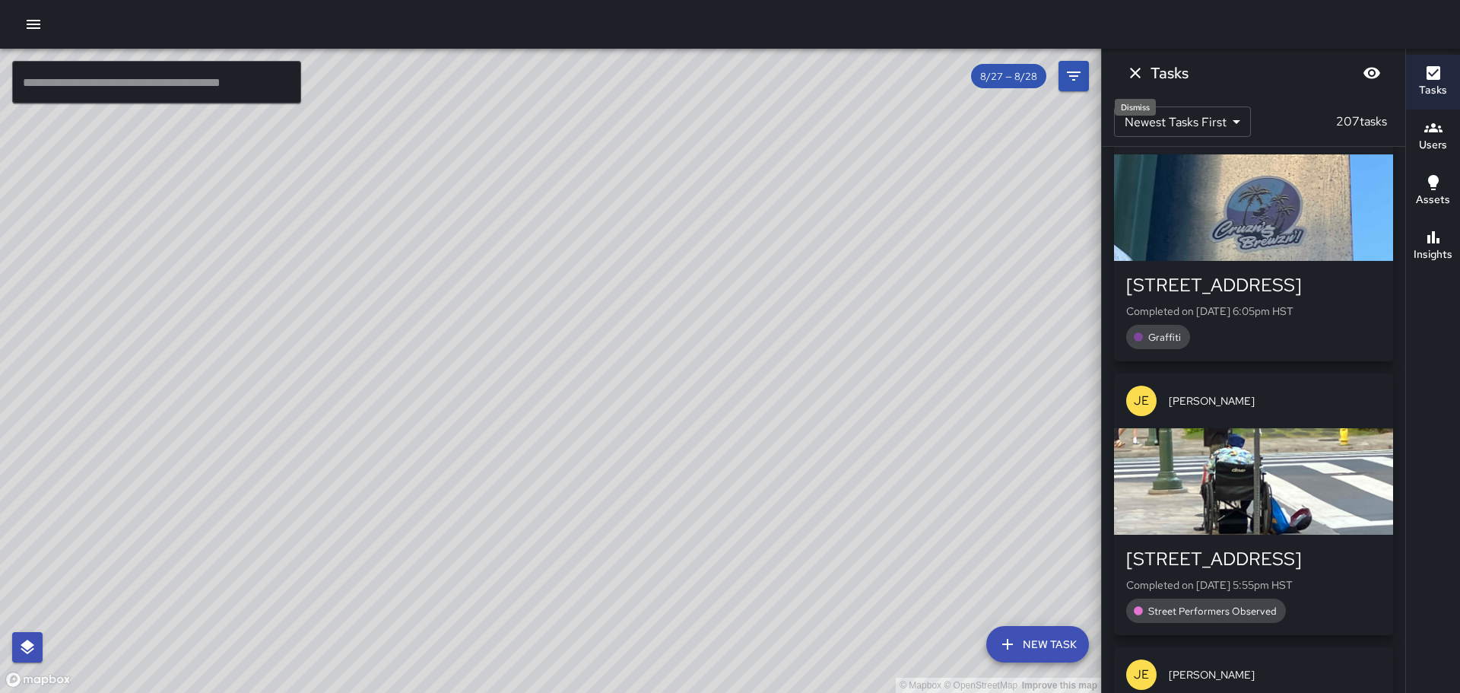
click at [1135, 71] on icon "Dismiss" at bounding box center [1135, 73] width 18 height 18
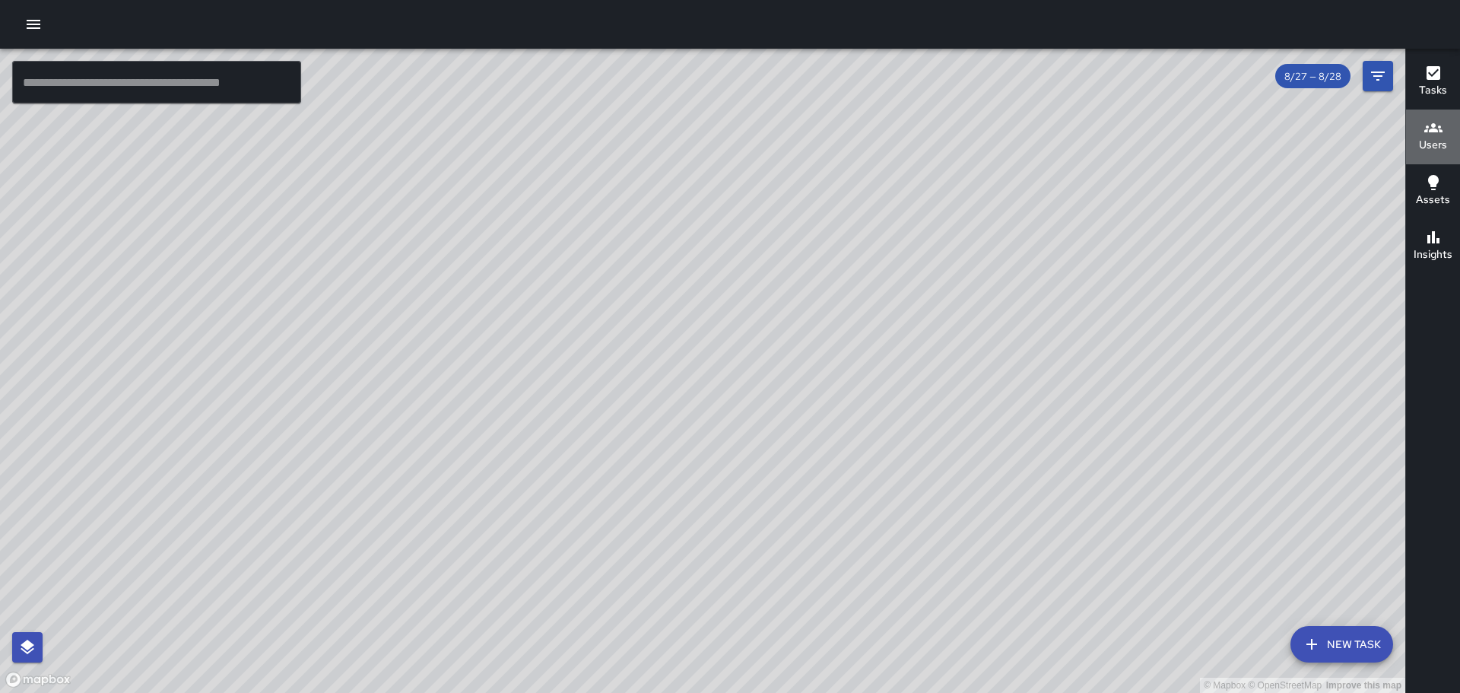
click at [1425, 123] on icon "button" at bounding box center [1434, 128] width 18 height 18
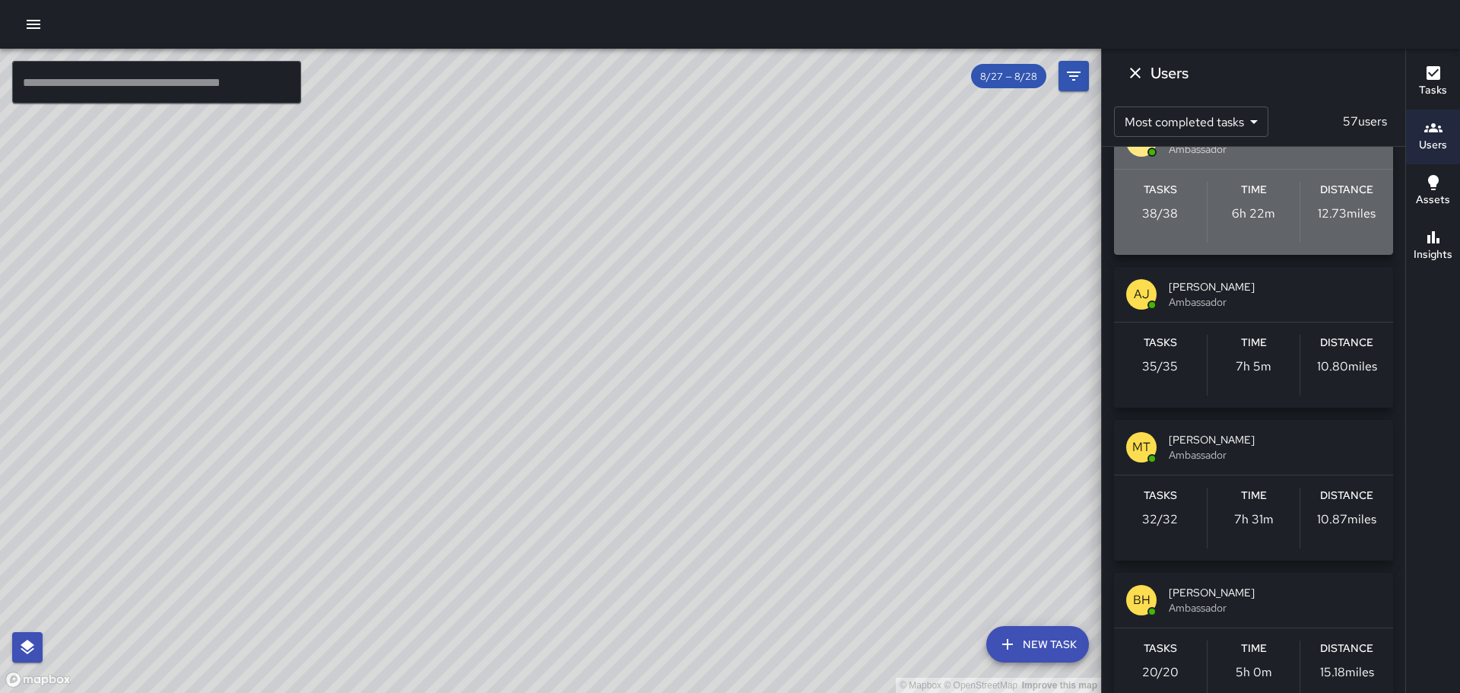
drag, startPoint x: 1365, startPoint y: 210, endPoint x: 1320, endPoint y: 214, distance: 45.1
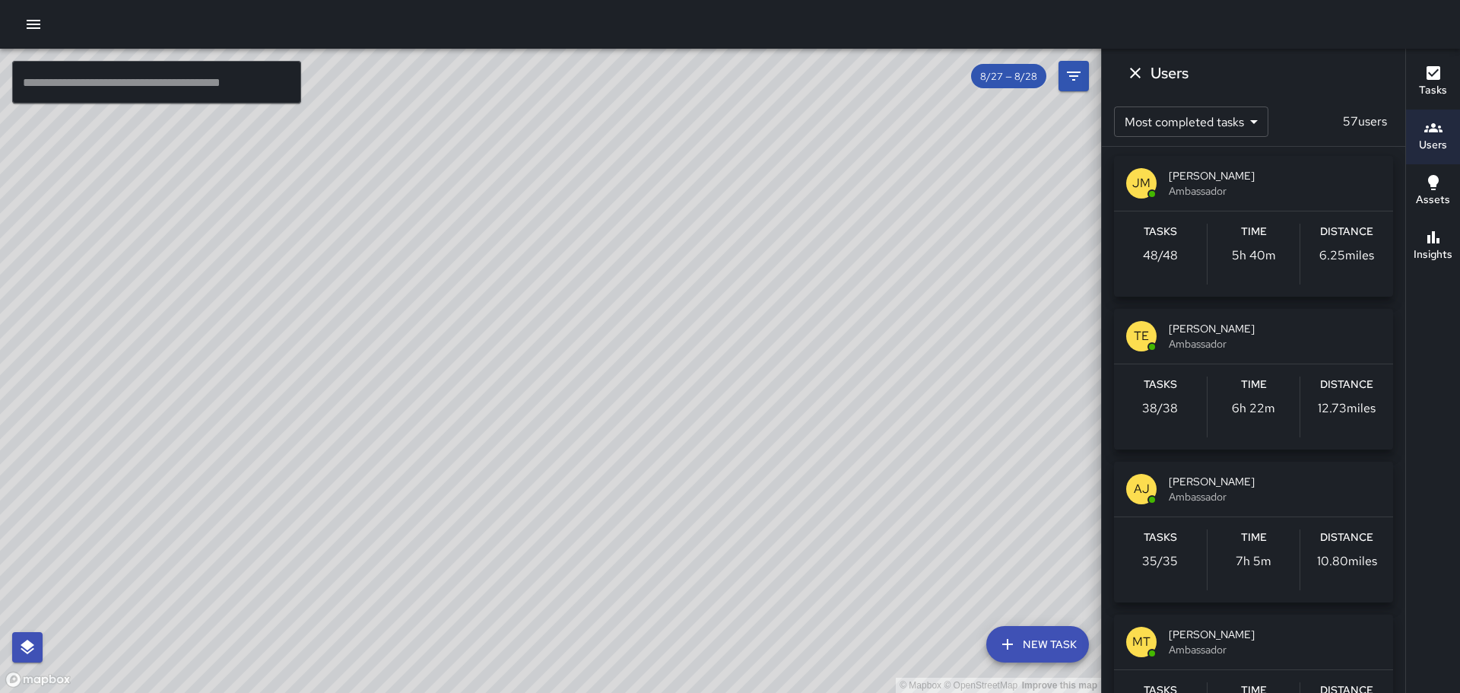
scroll to position [0, 0]
click at [1137, 68] on icon "Dismiss" at bounding box center [1135, 73] width 18 height 18
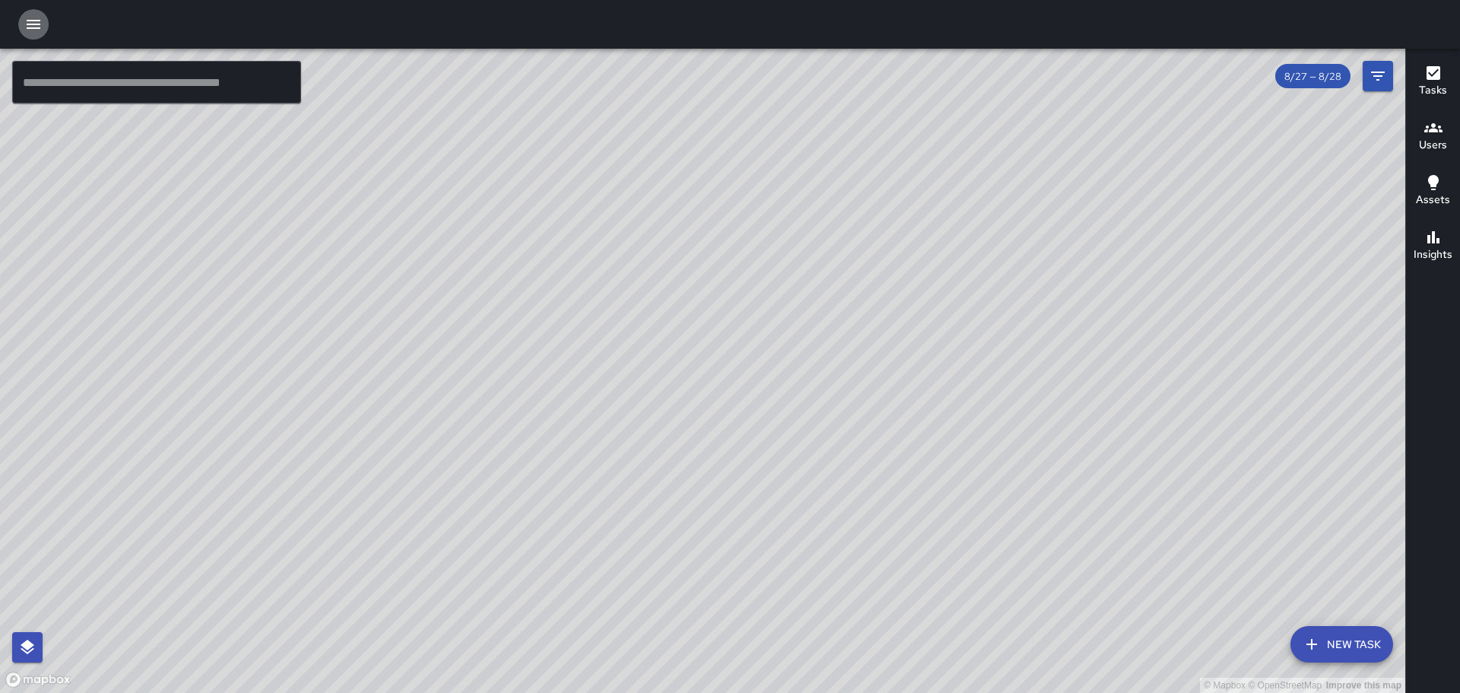
click at [32, 14] on button "button" at bounding box center [33, 24] width 30 height 30
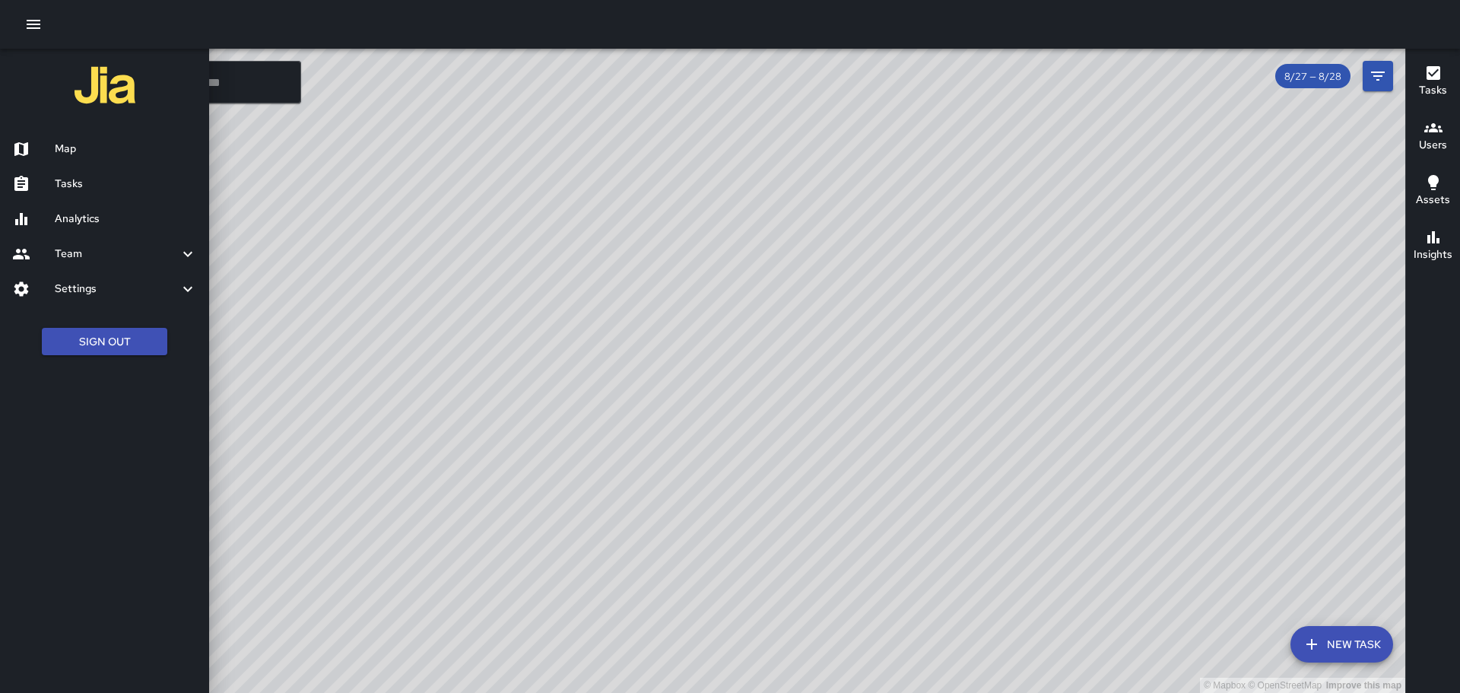
click at [119, 331] on button "Sign Out" at bounding box center [104, 342] width 125 height 28
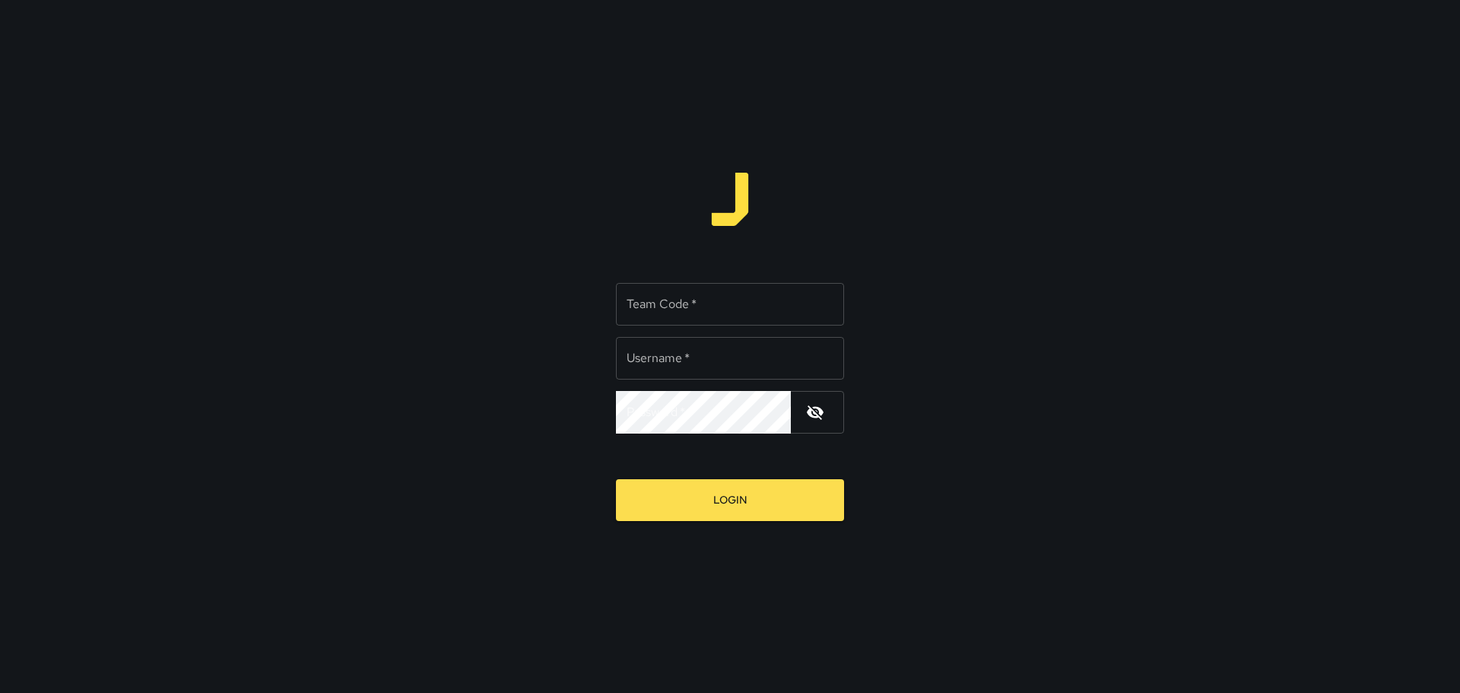
type input "*****"
